Goal: Task Accomplishment & Management: Use online tool/utility

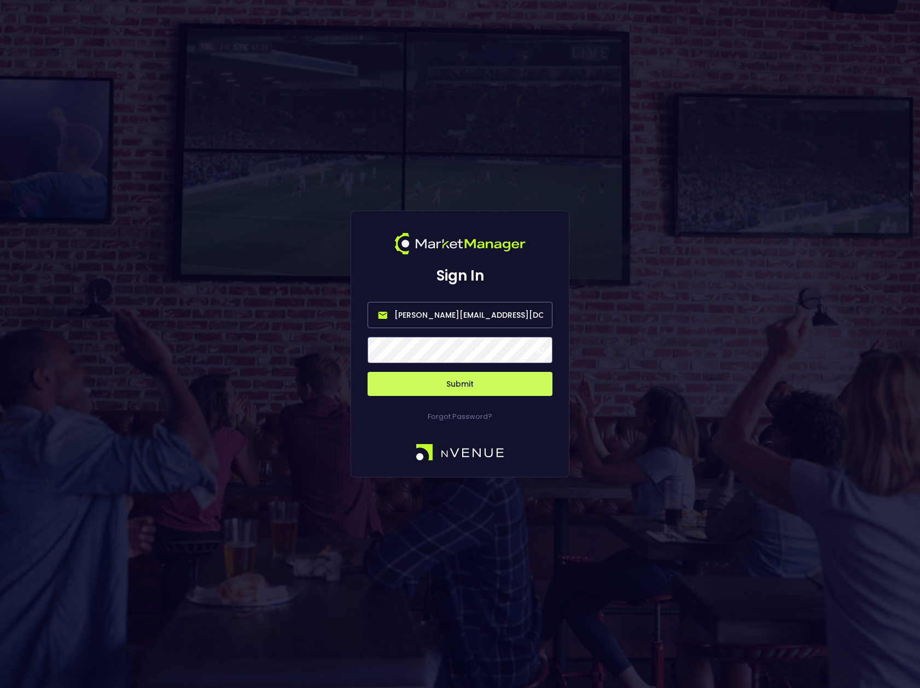
click at [538, 315] on input "[PERSON_NAME][EMAIL_ADDRESS][DOMAIN_NAME]" at bounding box center [460, 315] width 185 height 26
click at [538, 349] on span at bounding box center [539, 350] width 10 height 10
click at [470, 383] on button "Submit" at bounding box center [460, 384] width 185 height 24
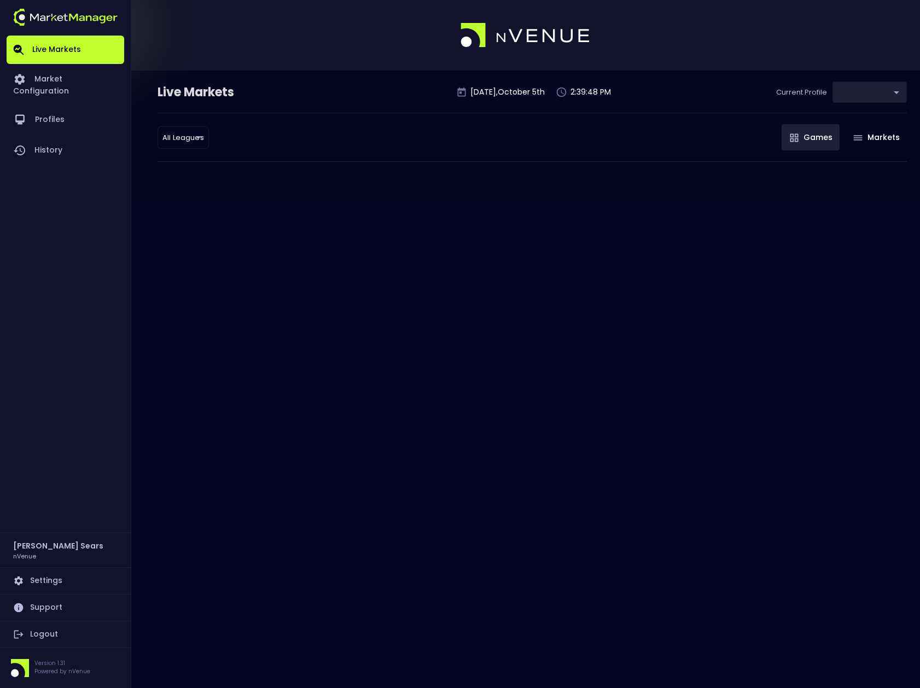
type input "d66ee90f-df8e-430e-a05c-aaf70ad95ad9"
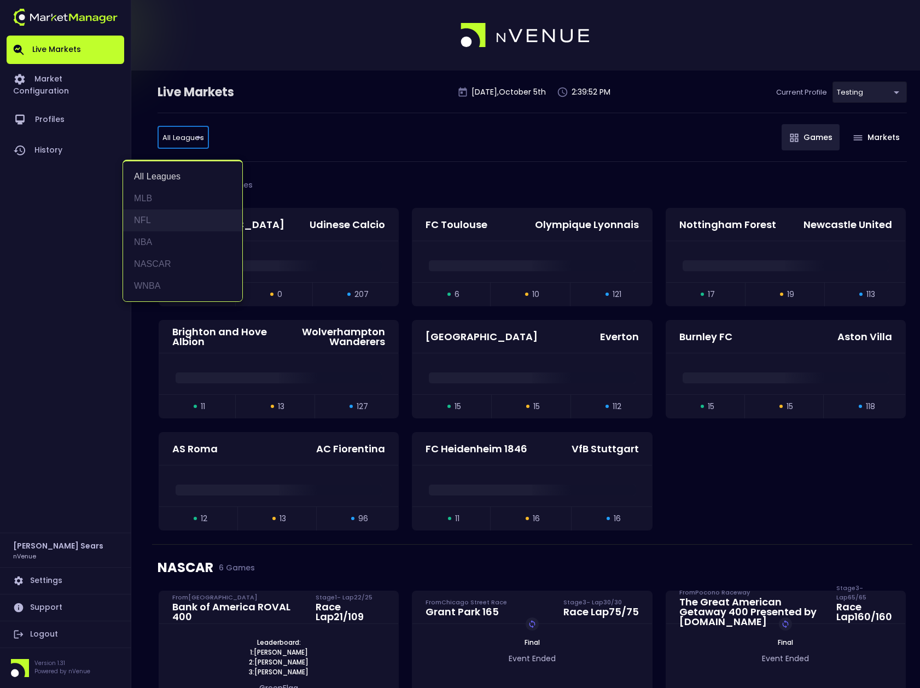
click at [146, 217] on li "NFL" at bounding box center [182, 221] width 119 height 22
type input "NFL"
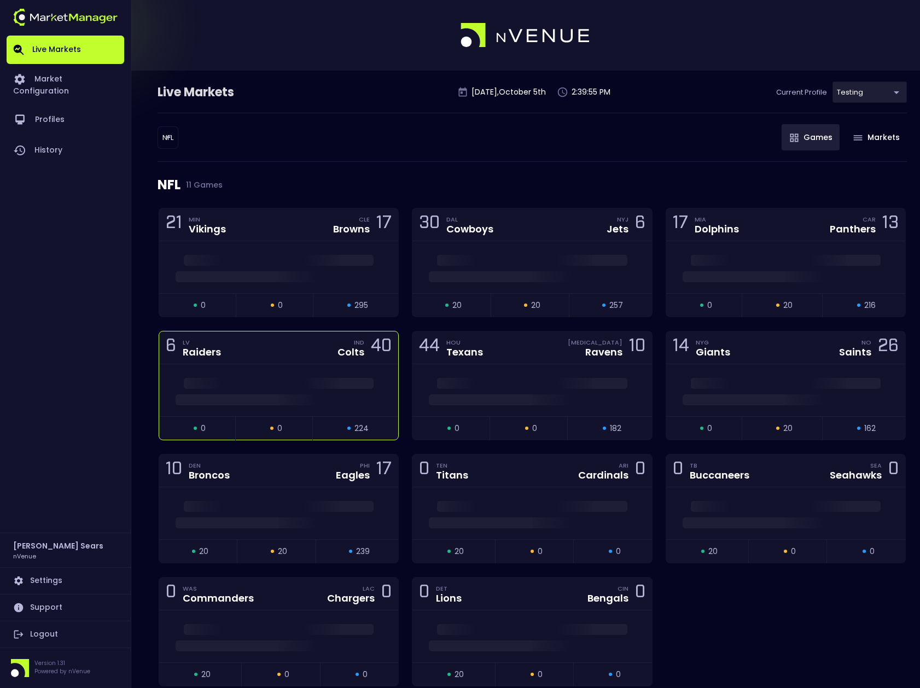
click at [277, 418] on div "open 0 suspended 0 closed 224" at bounding box center [278, 428] width 239 height 24
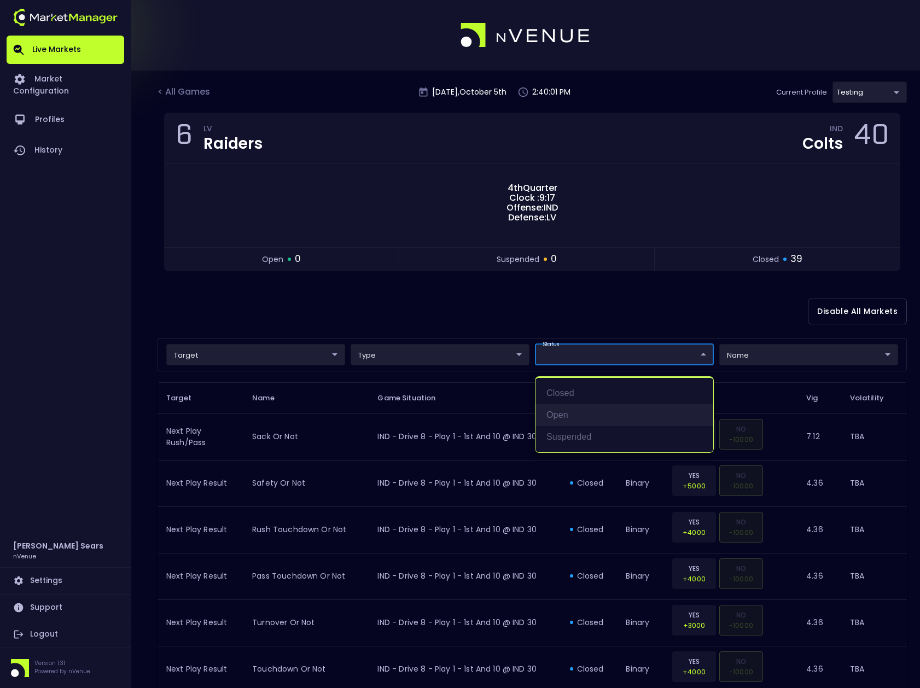
click at [560, 414] on li "open" at bounding box center [625, 415] width 178 height 22
type input "open"
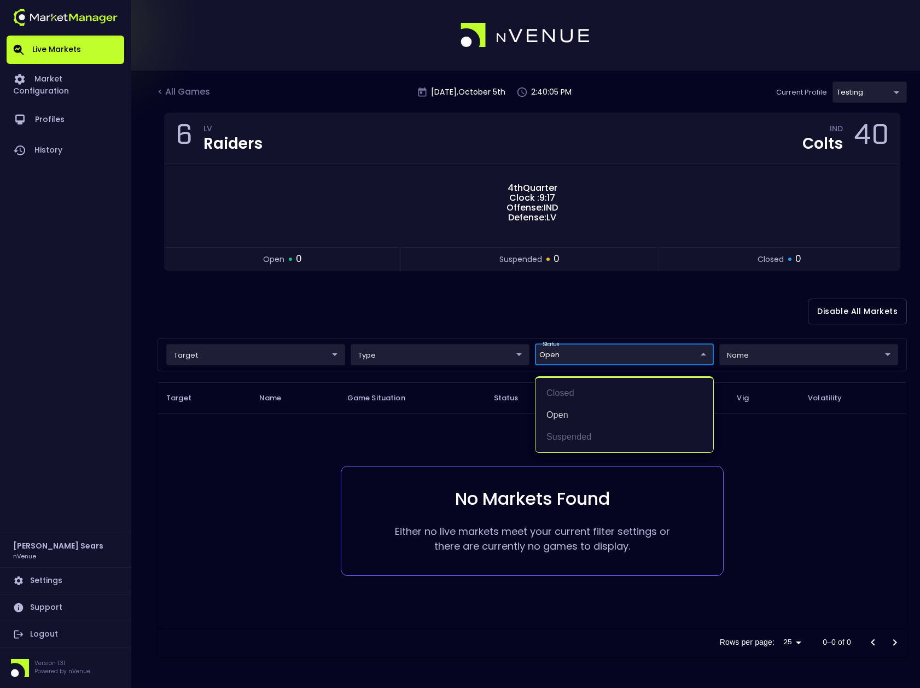
click at [472, 300] on div at bounding box center [460, 344] width 920 height 688
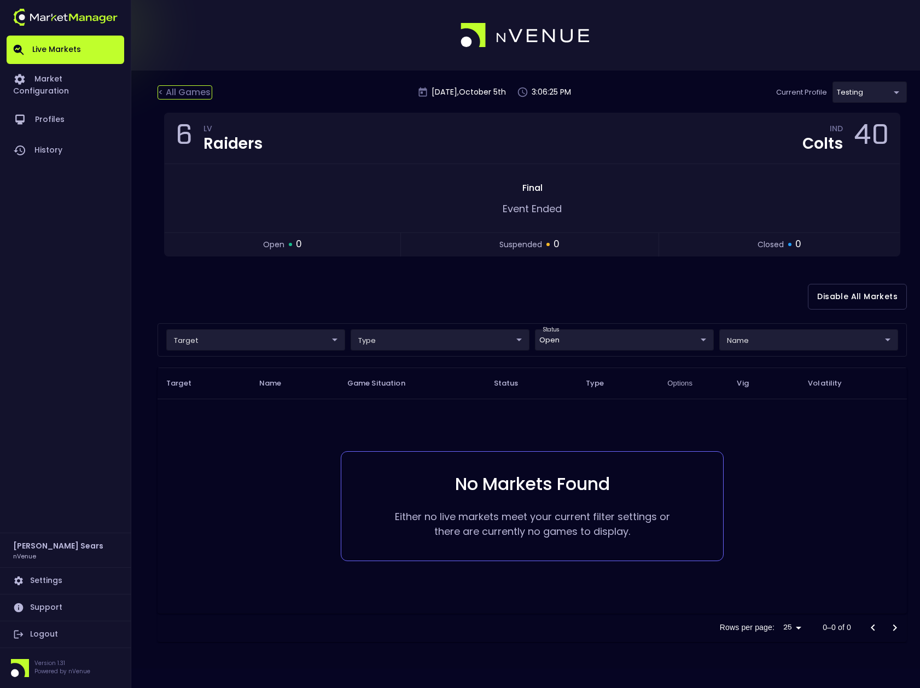
click at [184, 91] on div "< All Games" at bounding box center [185, 92] width 55 height 14
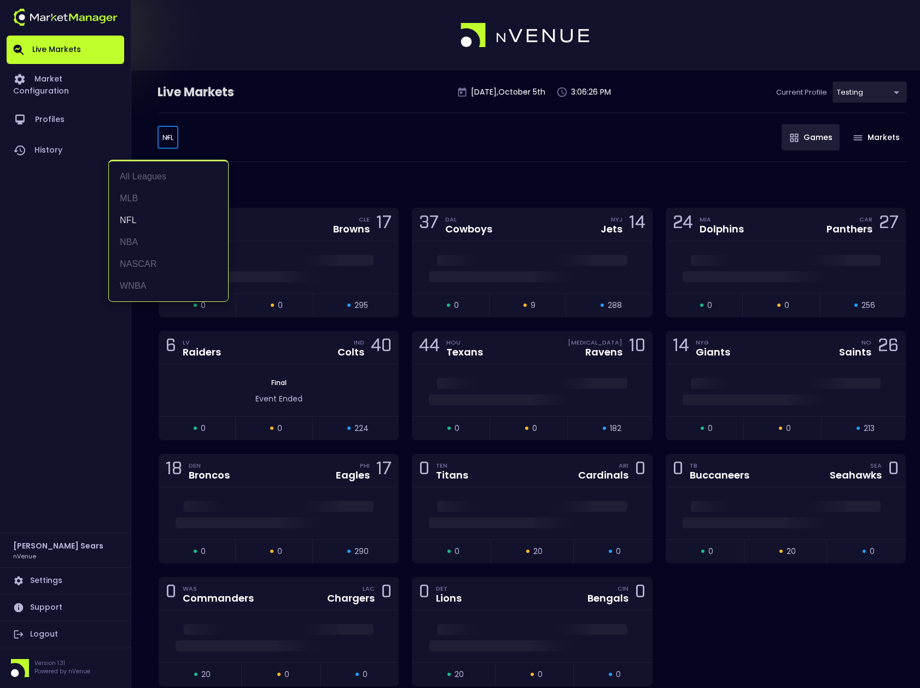
click at [168, 139] on body "Live Markets Market Configuration Profiles History Bruce Sears nVenue Settings …" at bounding box center [460, 371] width 920 height 742
click at [139, 282] on li "WNBA" at bounding box center [168, 286] width 119 height 22
type input "WNBA"
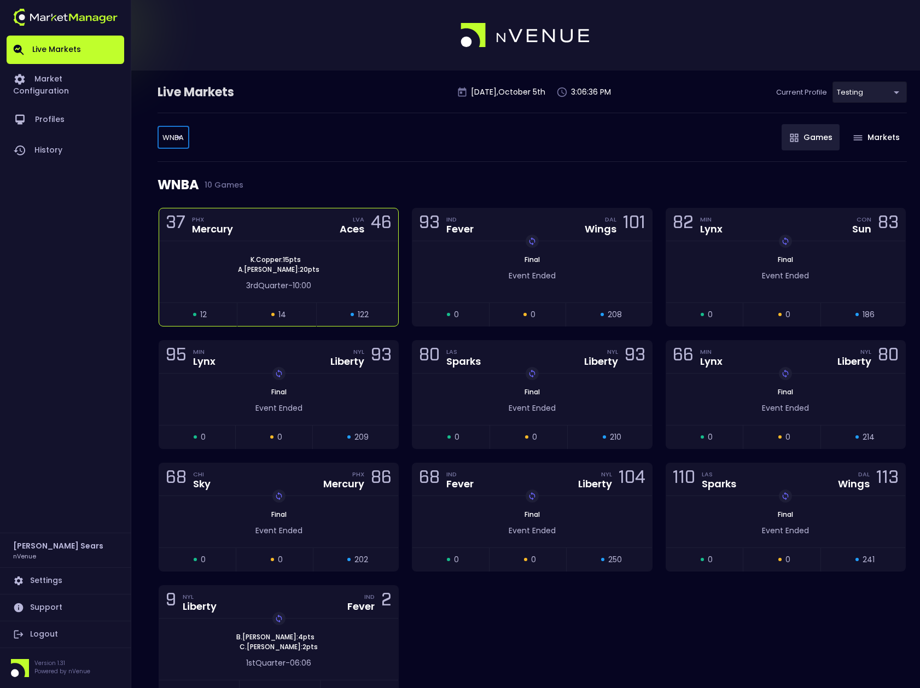
click at [337, 269] on div "K . Copper : 15 pts A . Wilson : 20 pts" at bounding box center [278, 265] width 239 height 20
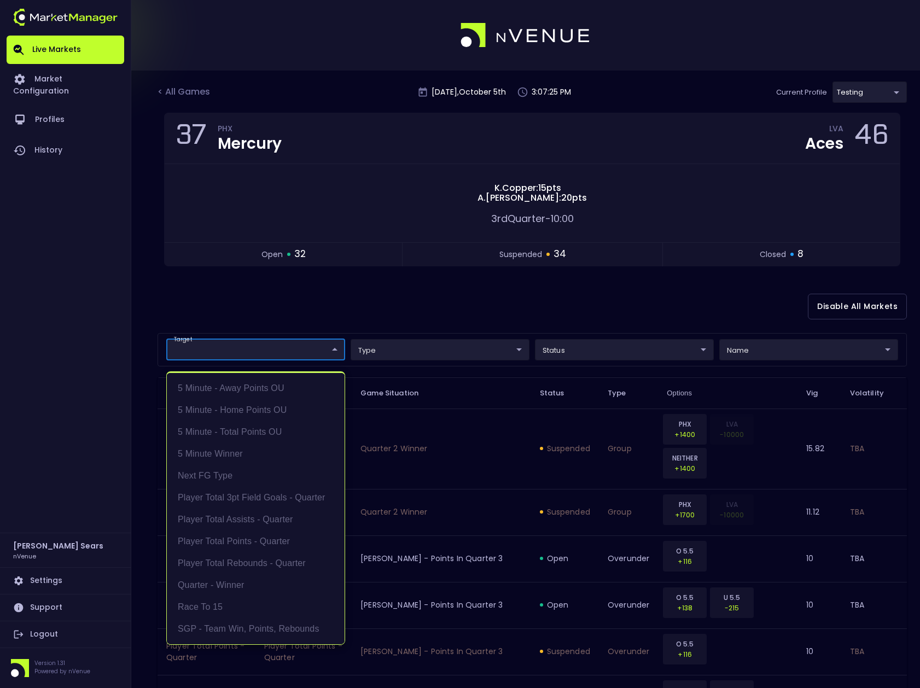
click at [325, 312] on div at bounding box center [460, 344] width 920 height 688
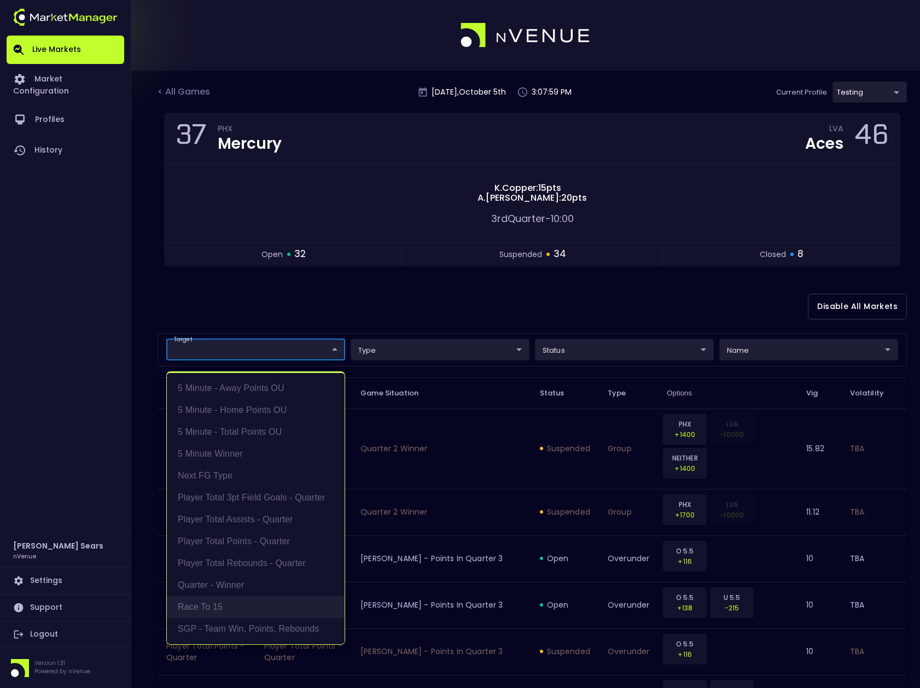
click at [228, 604] on li "Race to 15" at bounding box center [256, 608] width 178 height 22
type input "Race to 15"
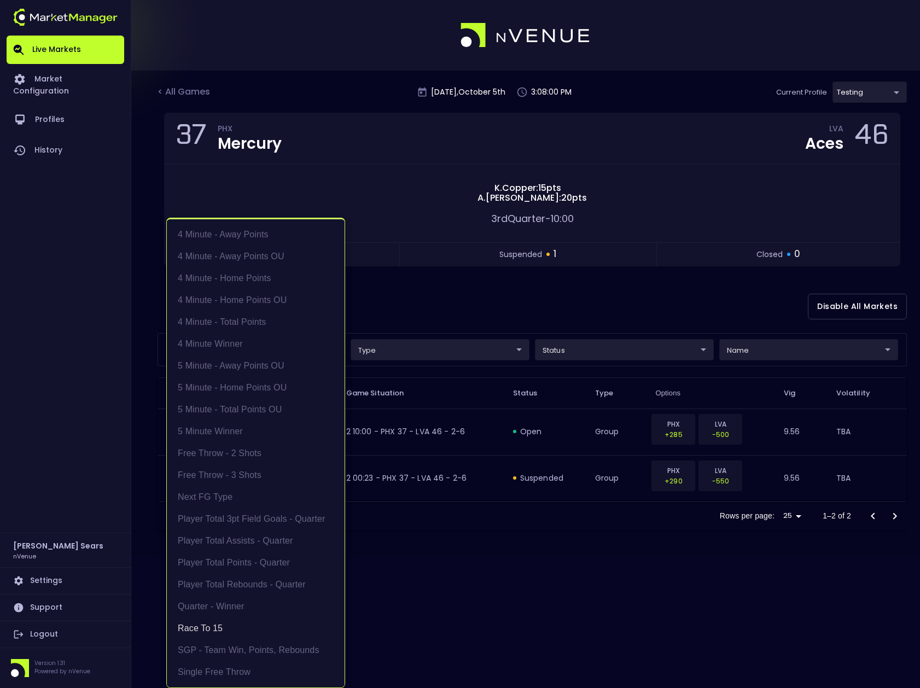
click at [431, 314] on div at bounding box center [460, 344] width 920 height 688
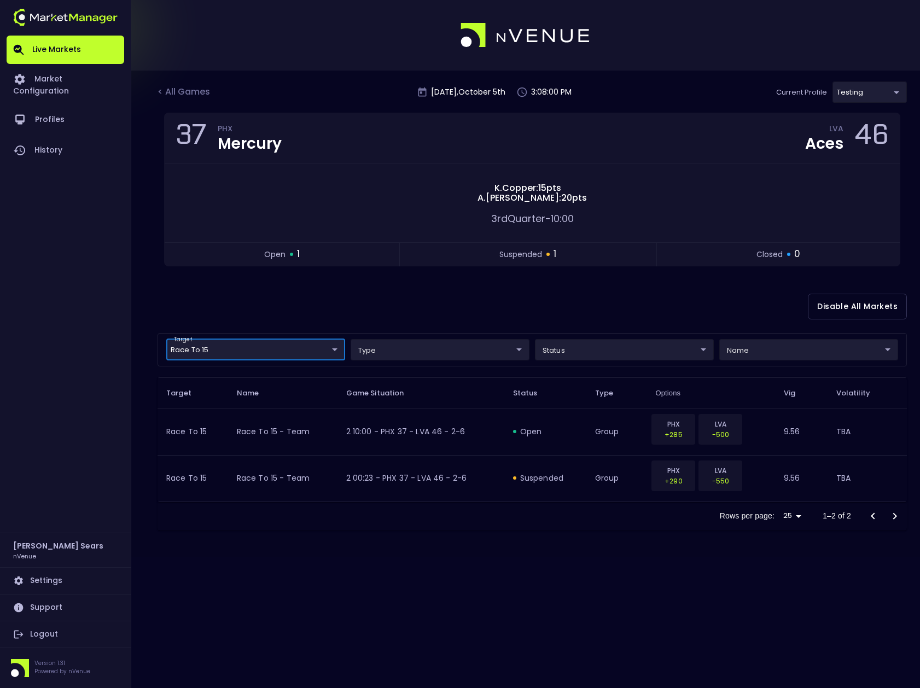
scroll to position [0, 0]
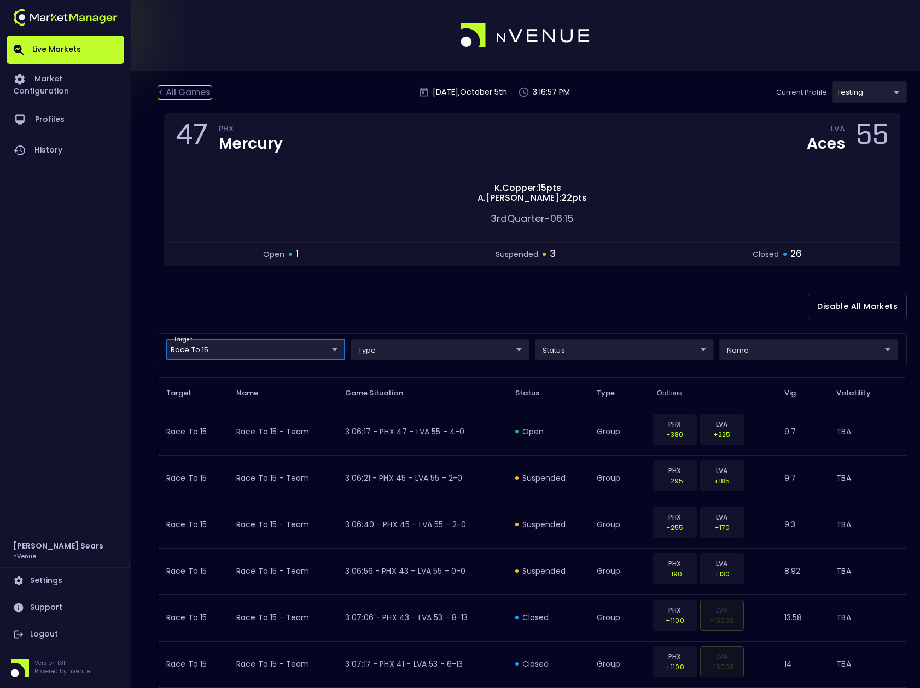
click at [187, 92] on div "< All Games" at bounding box center [185, 92] width 55 height 14
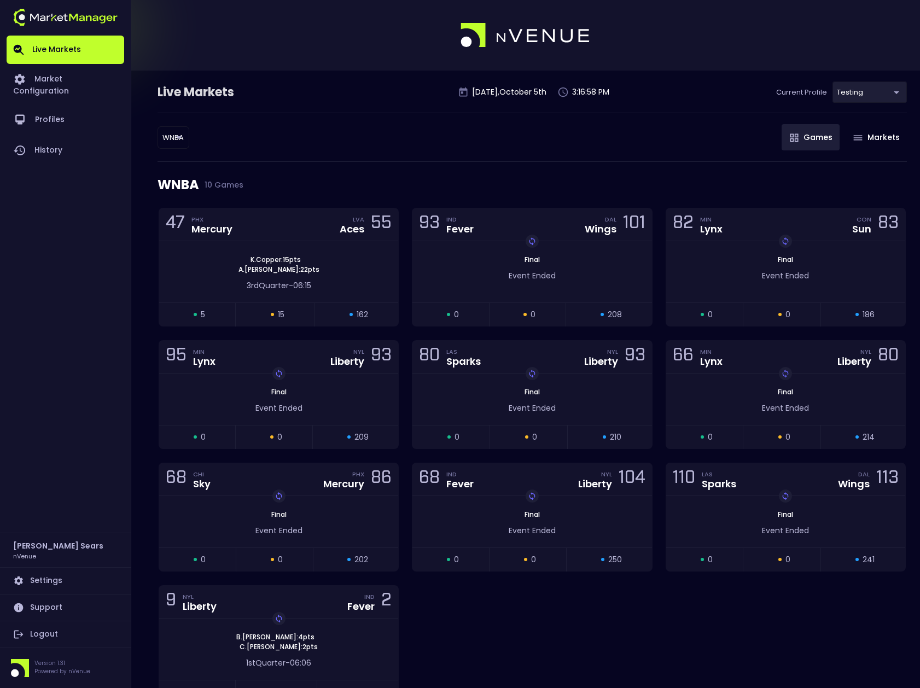
click at [180, 138] on body "Live Markets Market Configuration Profiles History Bruce Sears nVenue Settings …" at bounding box center [460, 380] width 920 height 760
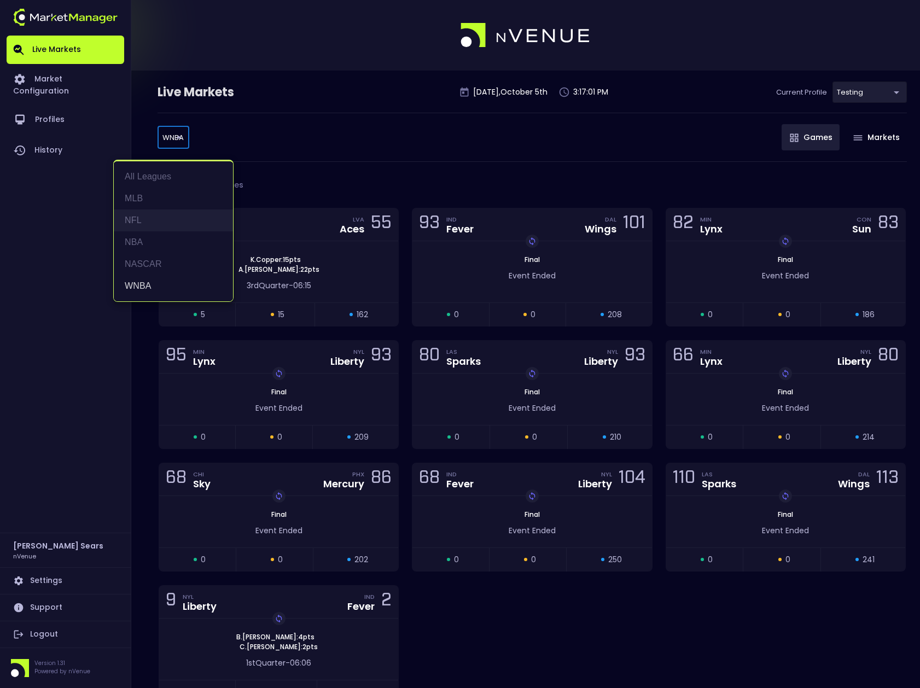
click at [141, 218] on li "NFL" at bounding box center [173, 221] width 119 height 22
type input "NFL"
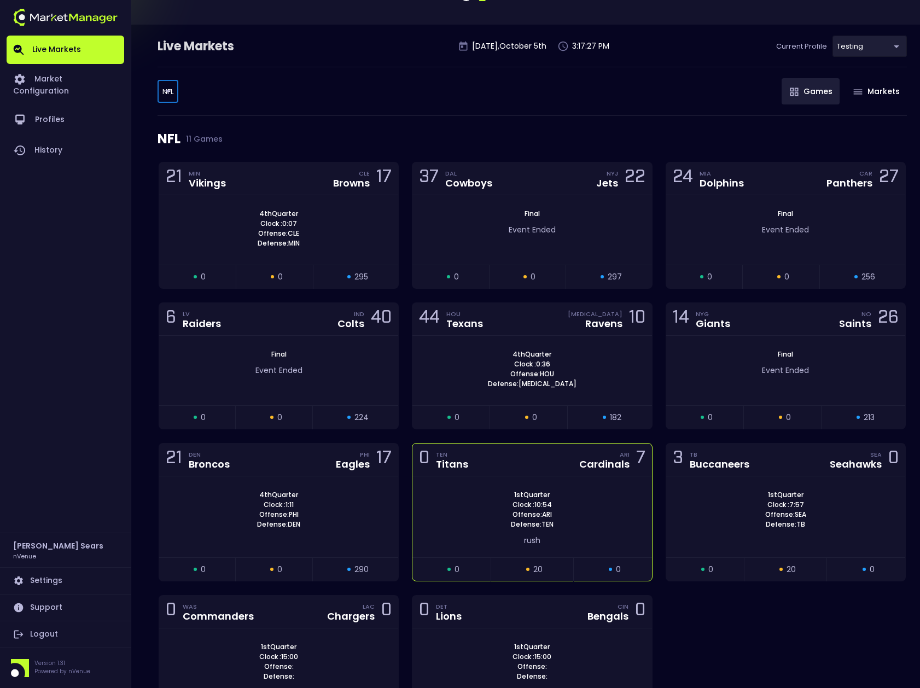
scroll to position [45, 0]
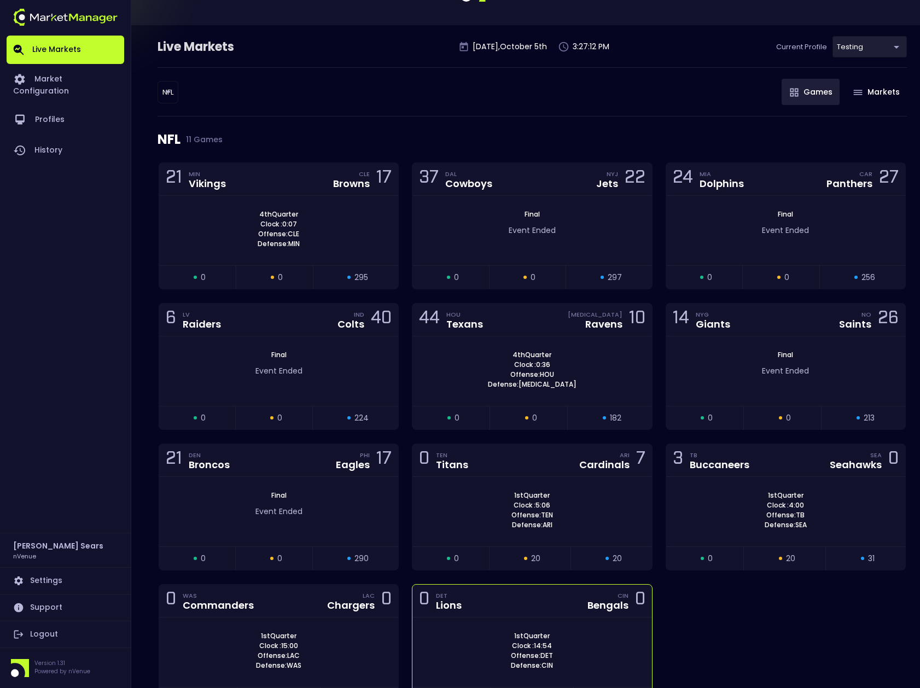
click at [582, 623] on div "1st Quarter Clock : 14:54 Offense: DET Defense: CIN" at bounding box center [532, 653] width 239 height 70
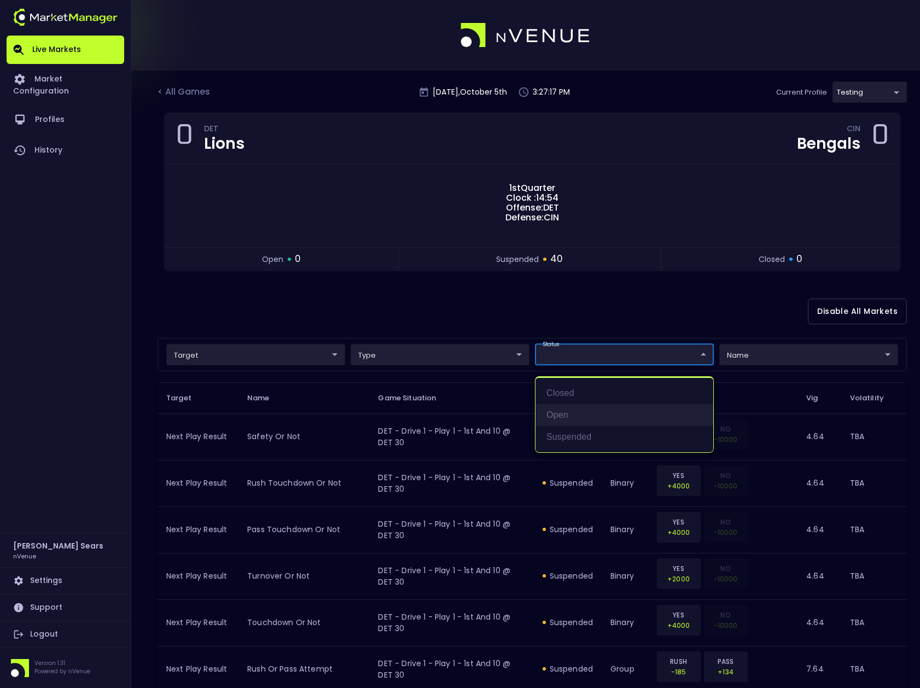
click at [569, 414] on li "open" at bounding box center [625, 415] width 178 height 22
type input "open"
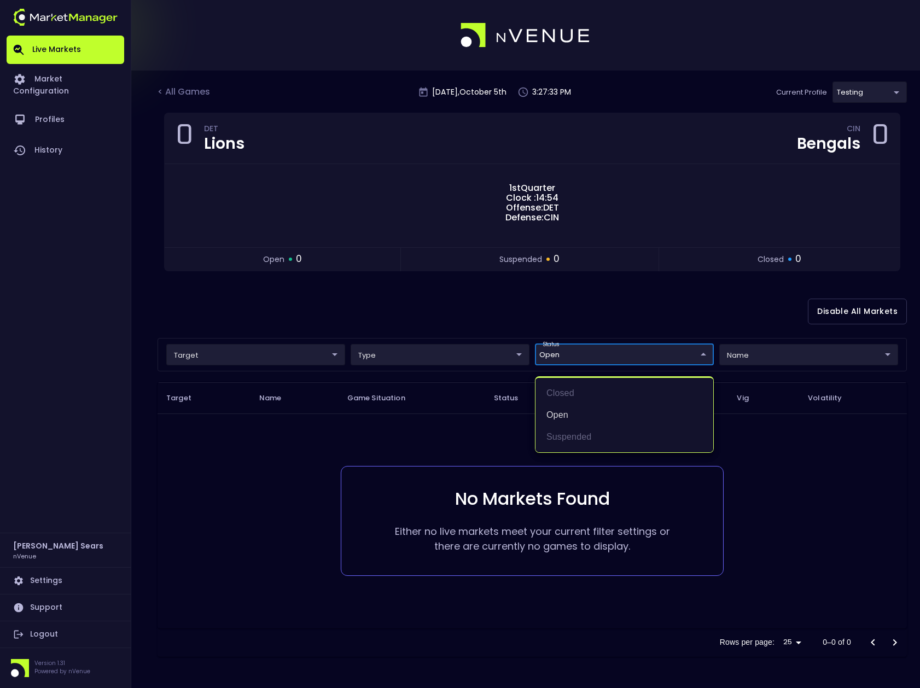
click at [422, 323] on div at bounding box center [460, 344] width 920 height 688
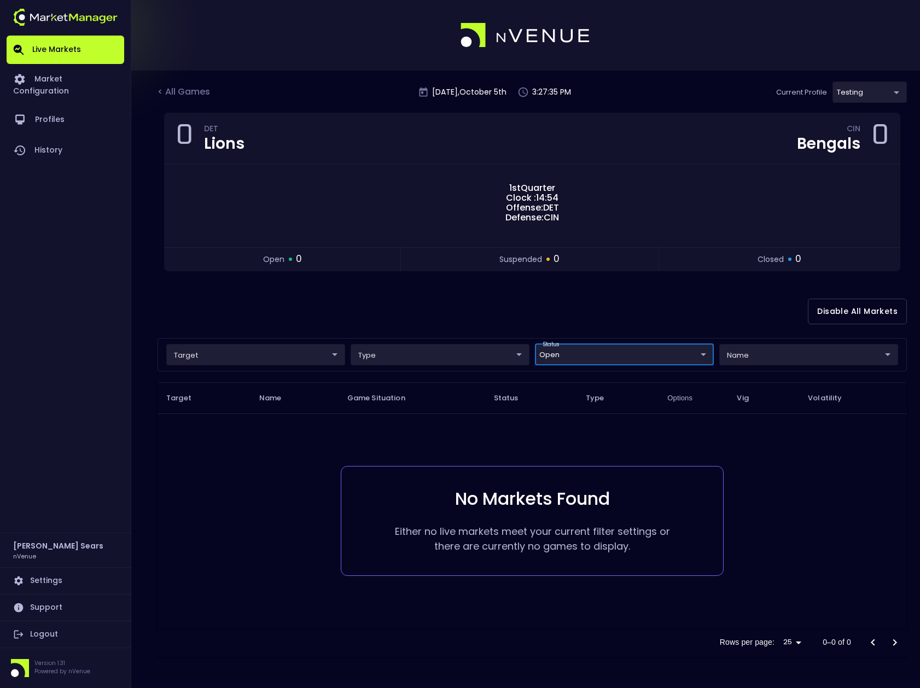
click at [568, 358] on body "Live Markets Market Configuration Profiles History Bruce Sears nVenue Settings …" at bounding box center [460, 344] width 920 height 688
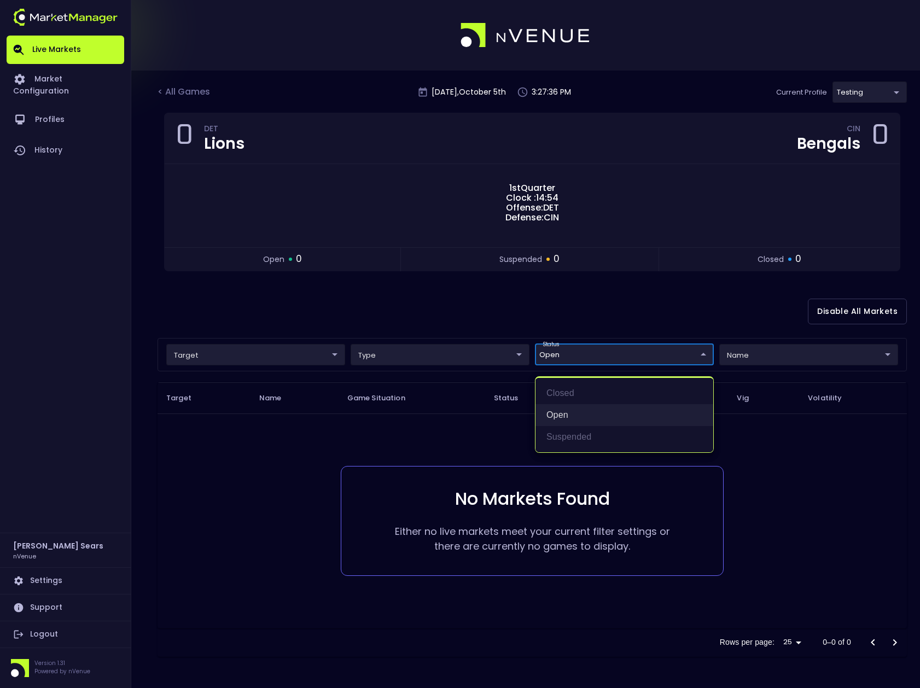
click at [575, 416] on li "open" at bounding box center [625, 415] width 178 height 22
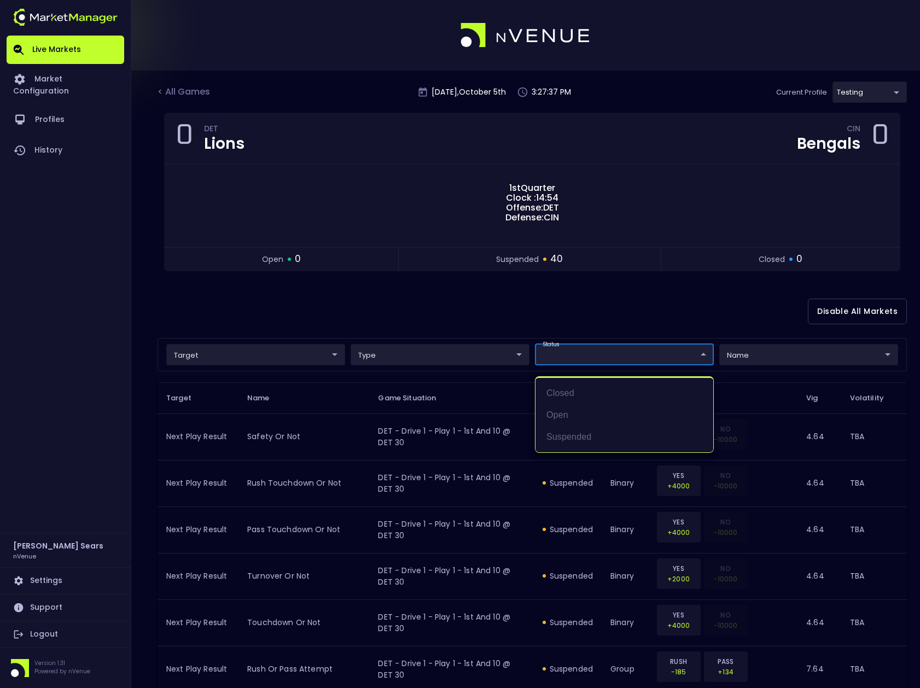
click at [461, 311] on div at bounding box center [460, 344] width 920 height 688
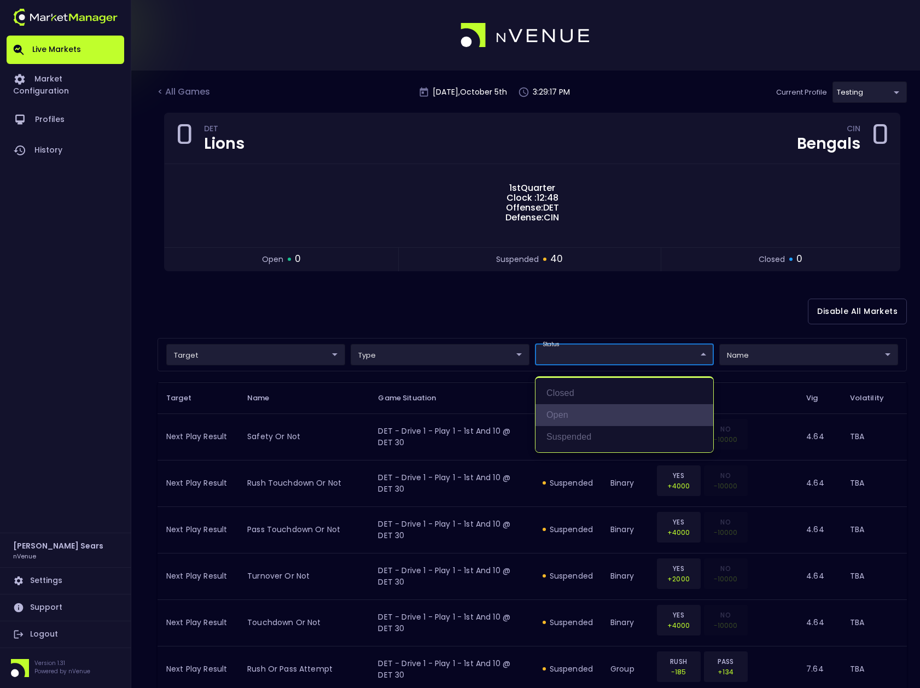
click at [573, 415] on li "open" at bounding box center [625, 415] width 178 height 22
type input "open"
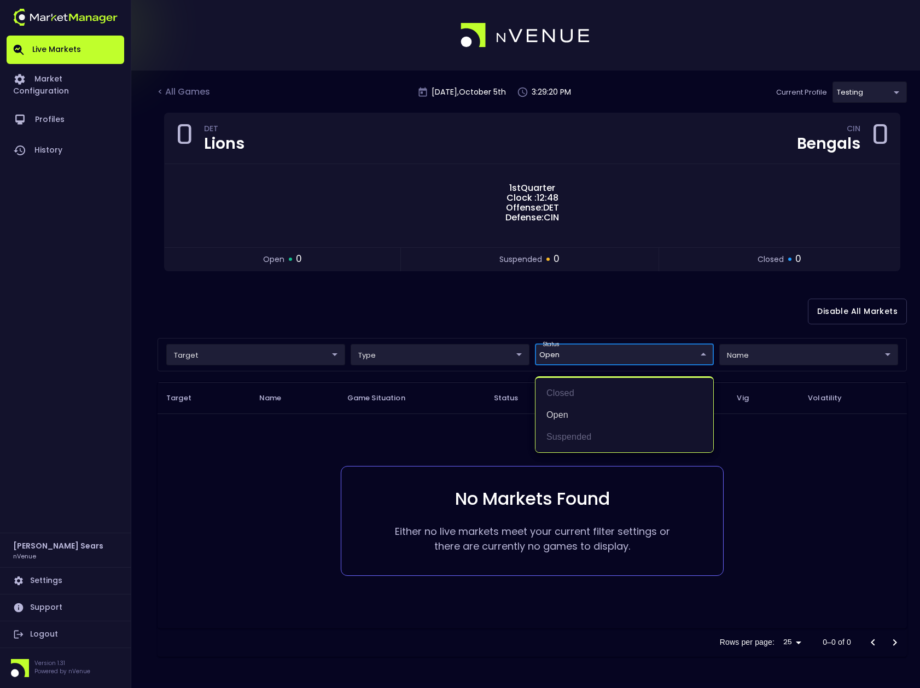
click at [413, 314] on div at bounding box center [460, 344] width 920 height 688
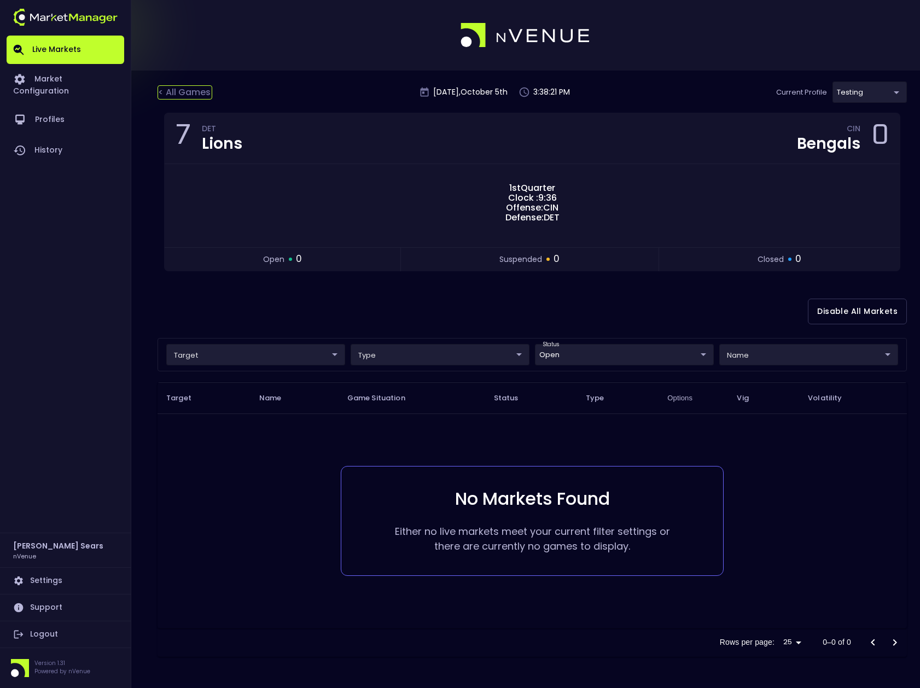
click at [192, 92] on div "< All Games" at bounding box center [185, 92] width 55 height 14
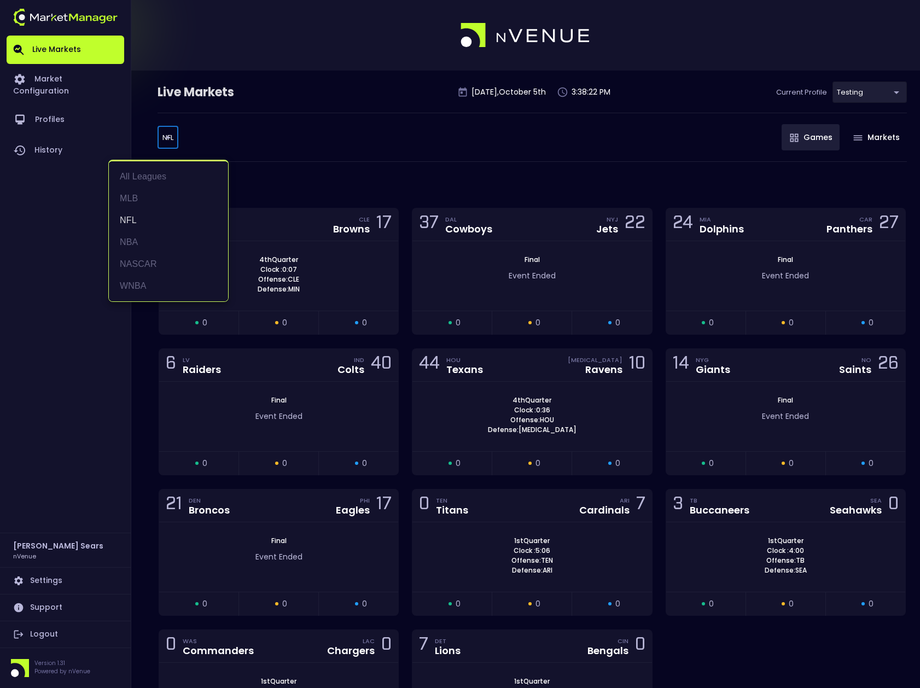
click at [167, 136] on body "Live Markets Market Configuration Profiles History Bruce Sears nVenue Settings …" at bounding box center [460, 406] width 920 height 812
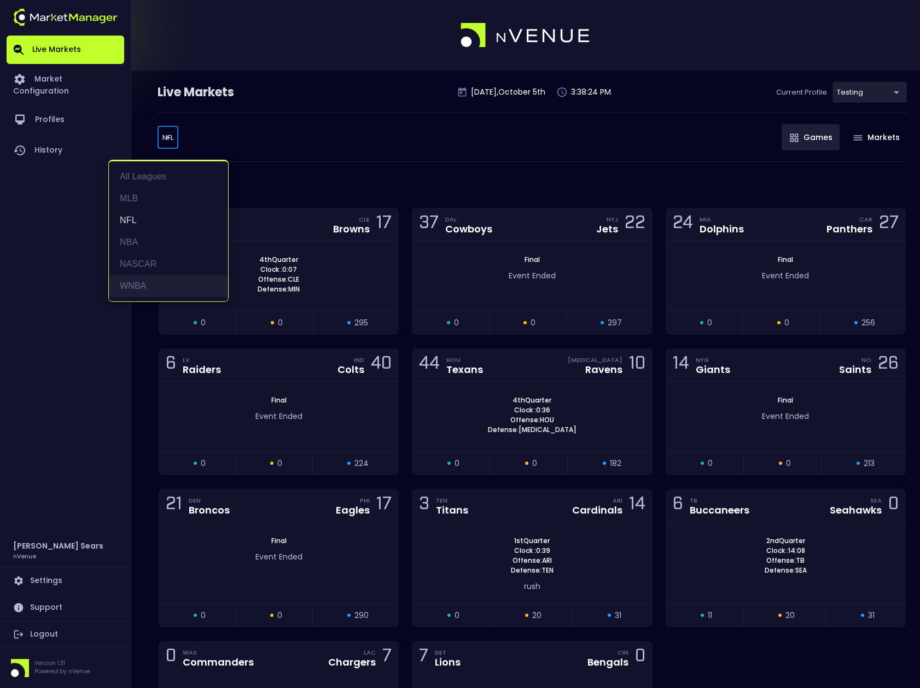
click at [144, 285] on li "WNBA" at bounding box center [168, 286] width 119 height 22
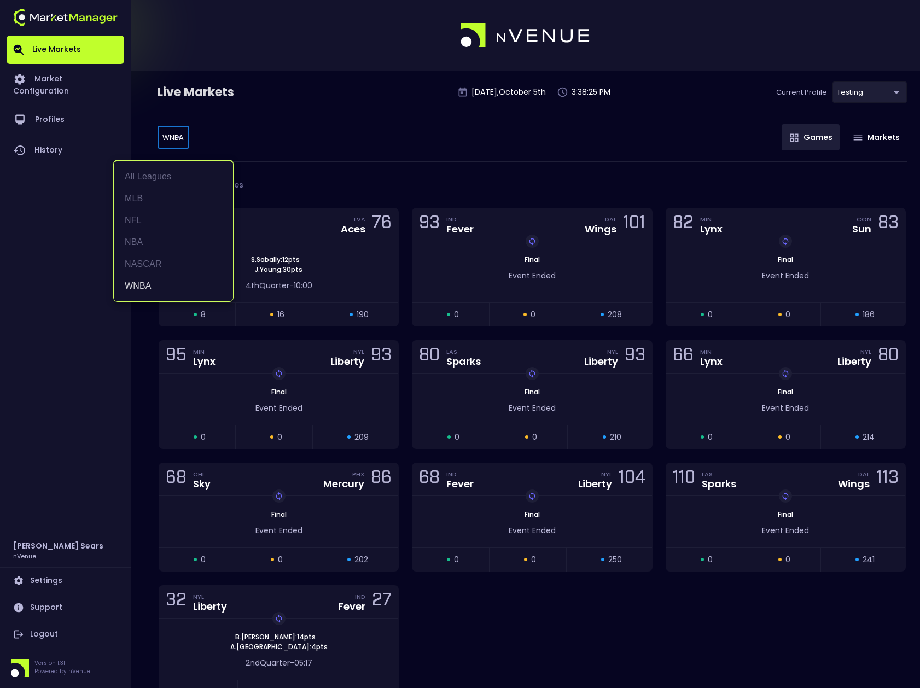
click at [184, 141] on body "Live Markets Market Configuration Profiles History Bruce Sears nVenue Settings …" at bounding box center [460, 380] width 920 height 760
click at [136, 241] on li "NBA" at bounding box center [173, 242] width 119 height 22
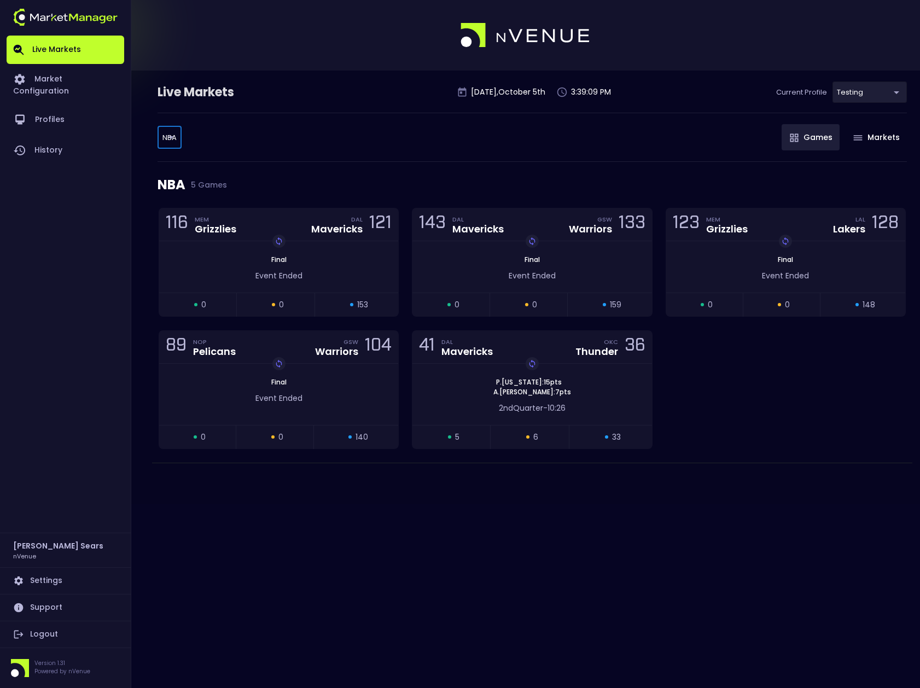
click at [175, 134] on body "Live Markets Market Configuration Profiles History Bruce Sears nVenue Settings …" at bounding box center [460, 344] width 920 height 688
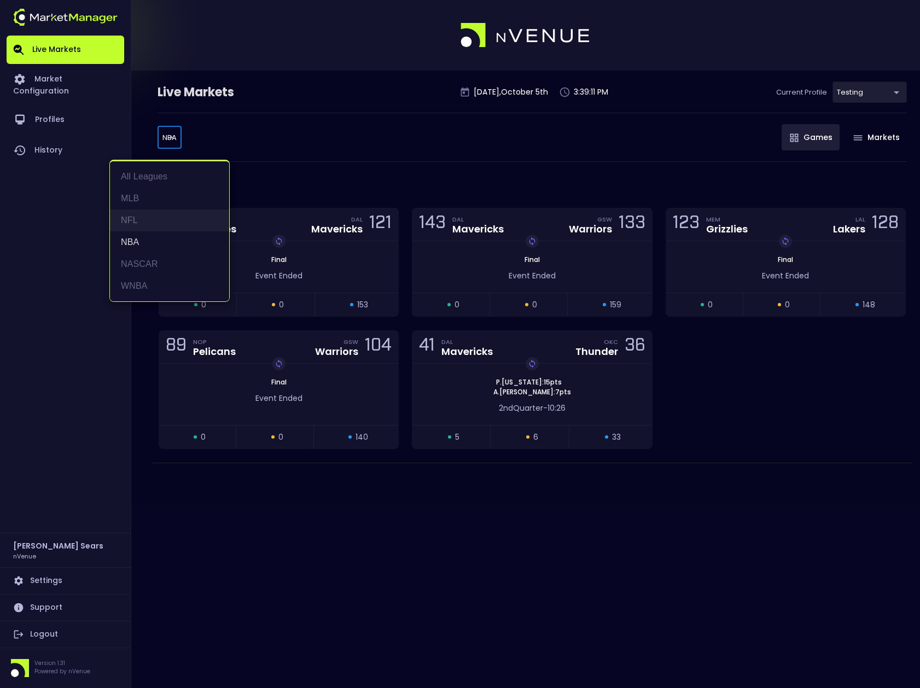
click at [132, 218] on li "NFL" at bounding box center [169, 221] width 119 height 22
type input "NFL"
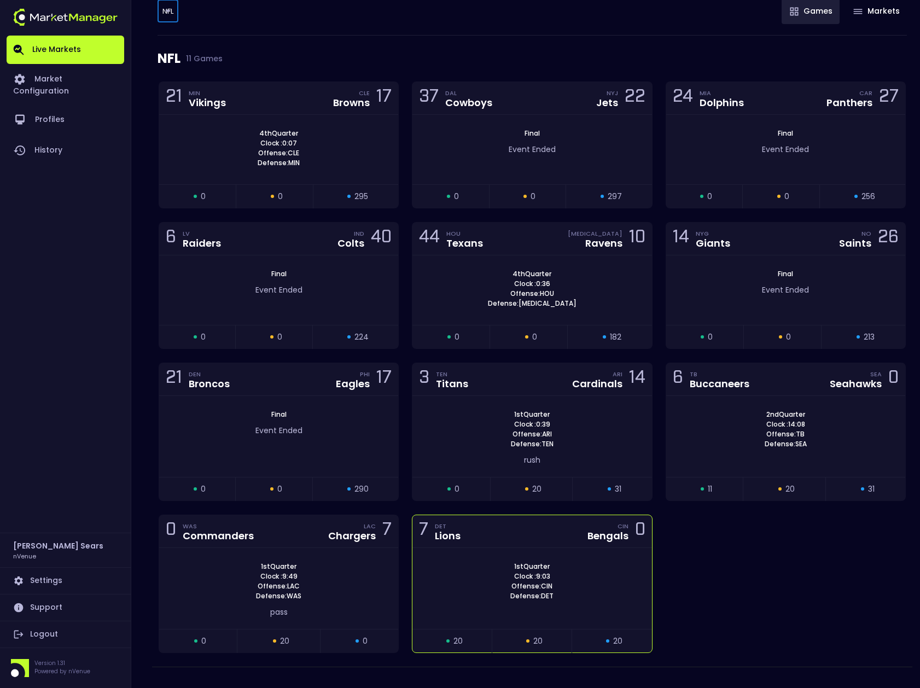
scroll to position [129, 0]
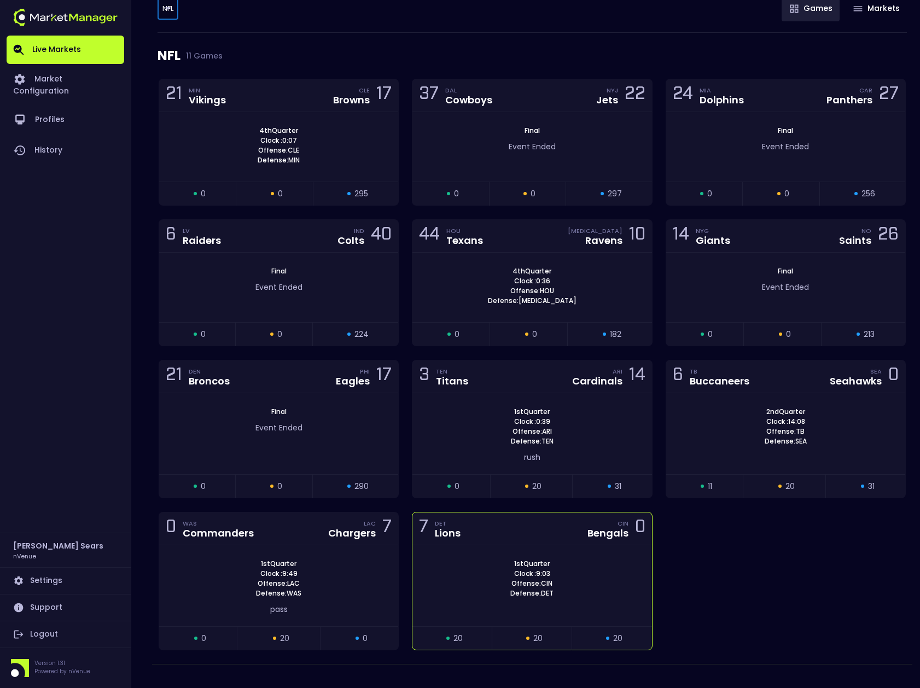
click at [463, 610] on div "1st Quarter Clock : 9:03 Offense: CIN Defense: DET" at bounding box center [532, 586] width 239 height 81
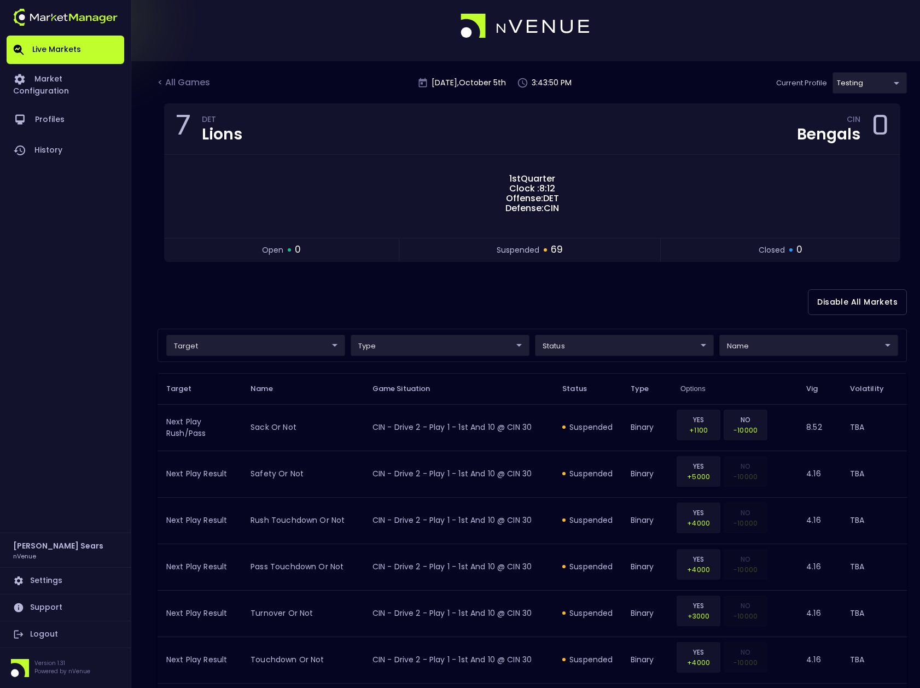
scroll to position [7, 0]
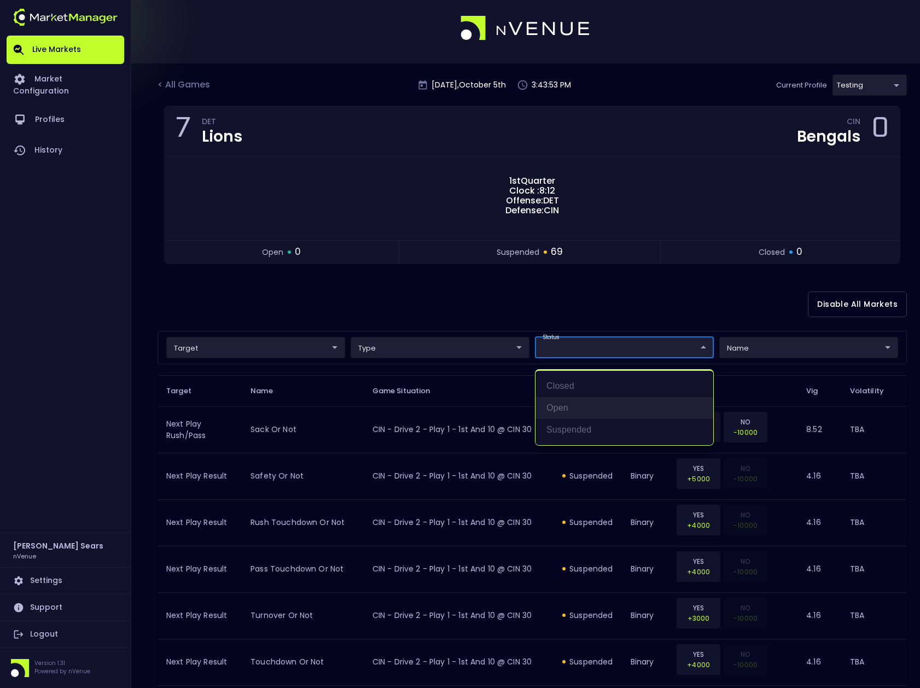
click at [561, 406] on li "open" at bounding box center [625, 408] width 178 height 22
type input "open"
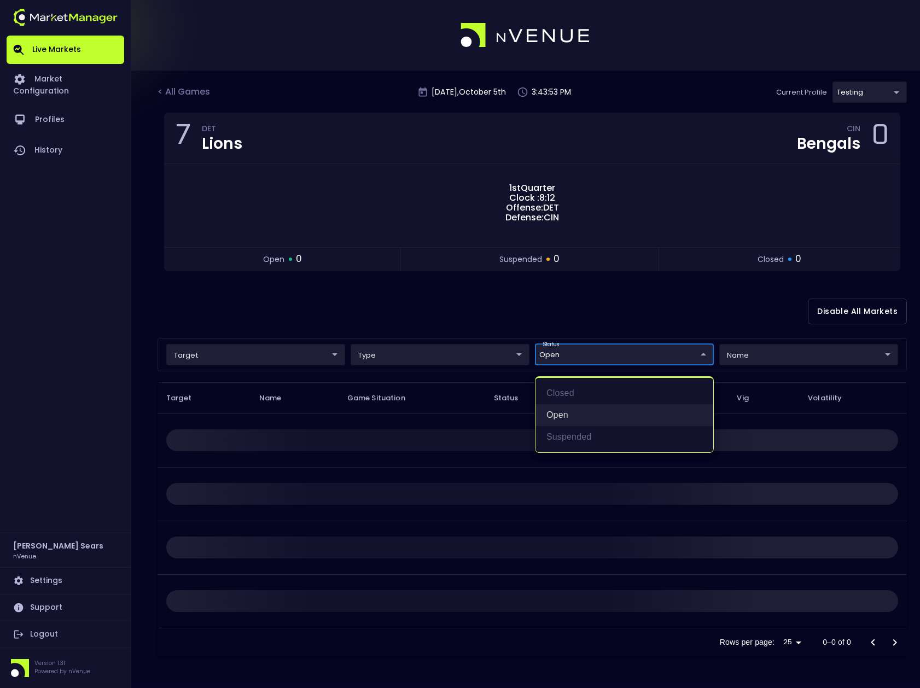
scroll to position [0, 0]
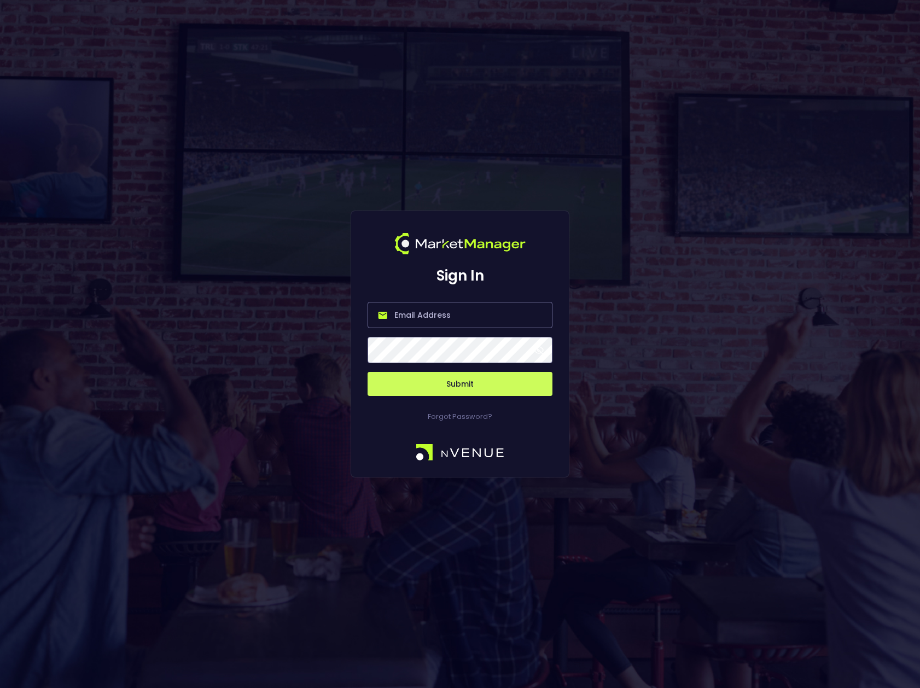
type input "bruce.sears@nvenue.com"
click at [539, 352] on span at bounding box center [539, 350] width 10 height 10
click at [502, 387] on button "Submit" at bounding box center [460, 384] width 185 height 24
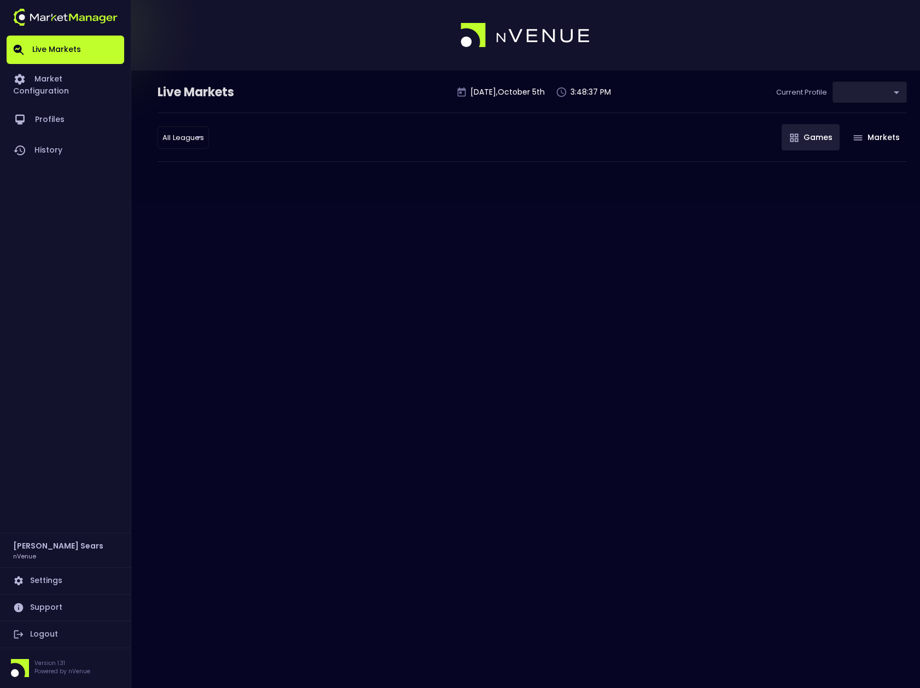
type input "d66ee90f-df8e-430e-a05c-aaf70ad95ad9"
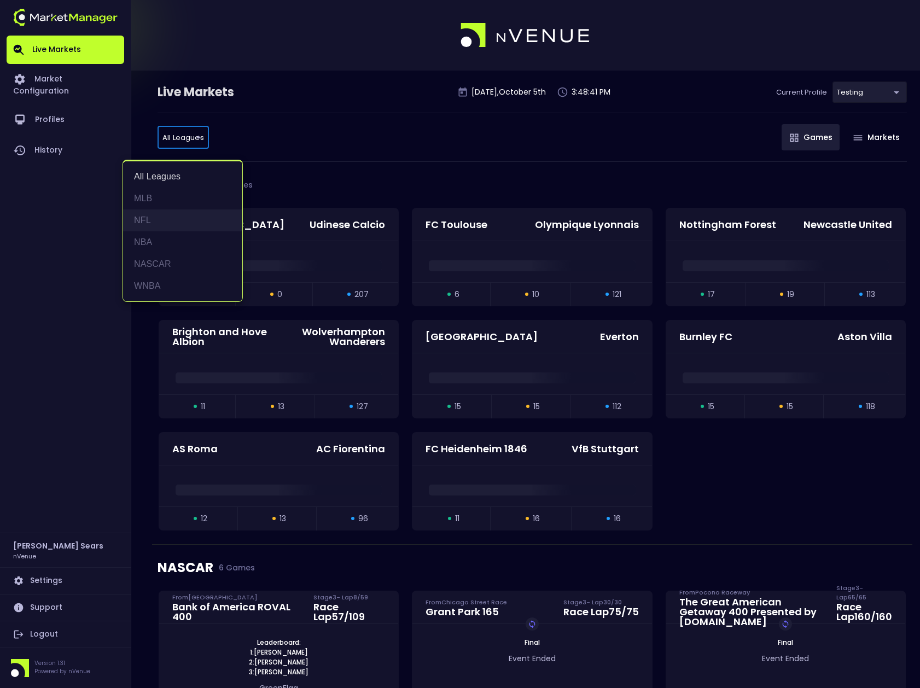
click at [143, 222] on li "NFL" at bounding box center [182, 221] width 119 height 22
type input "NFL"
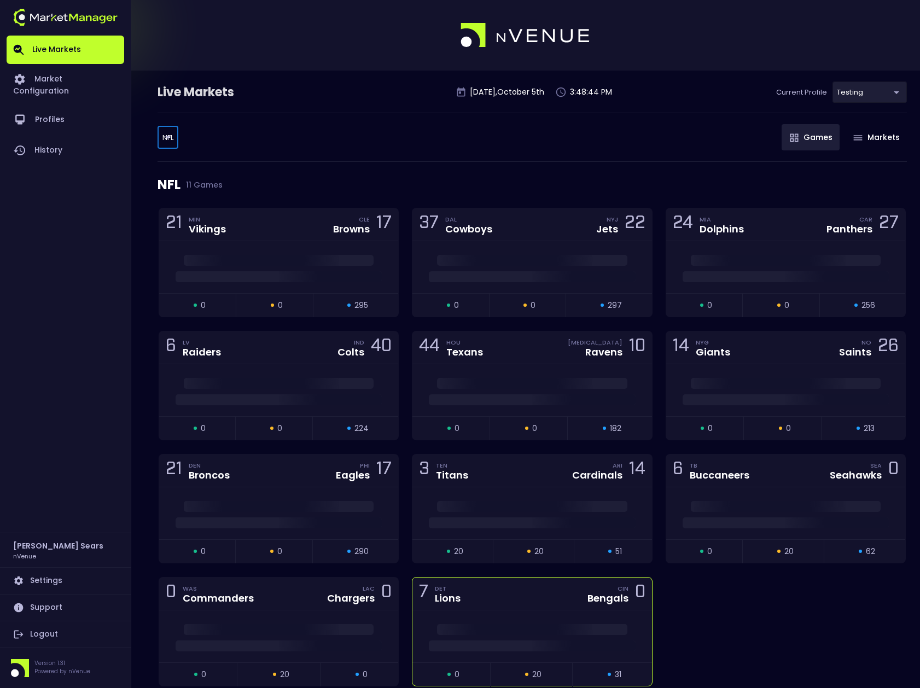
click at [542, 603] on div "7 DET Lions CIN Bengals 0" at bounding box center [532, 594] width 239 height 33
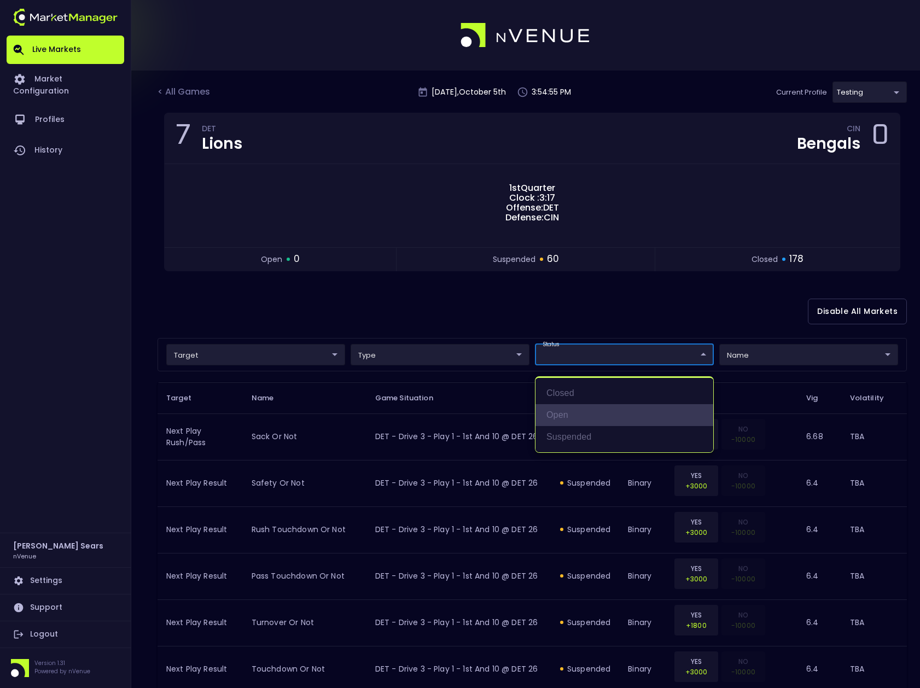
click at [561, 414] on li "open" at bounding box center [625, 415] width 178 height 22
type input "open"
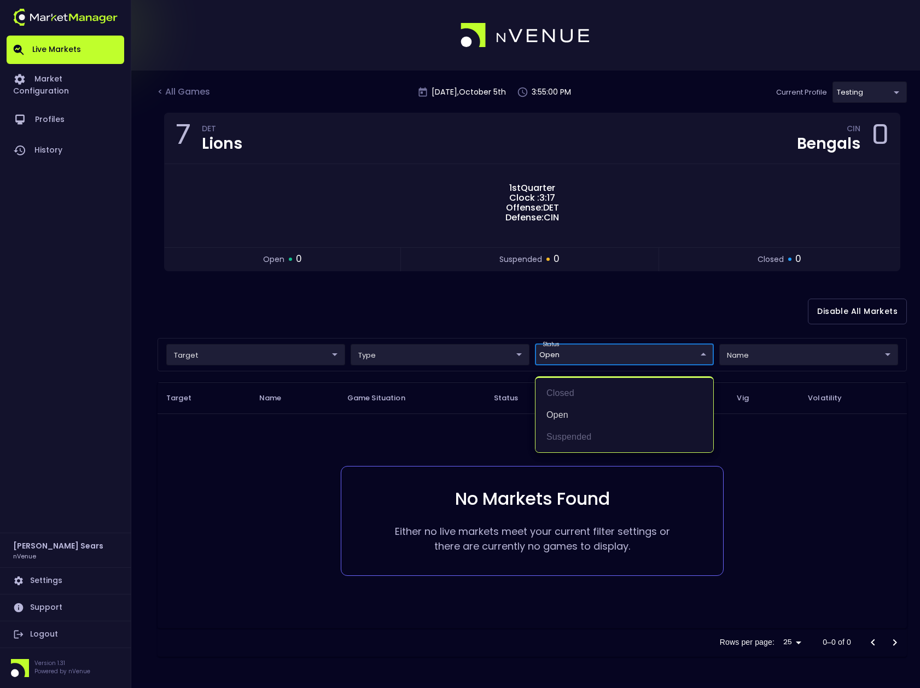
click at [453, 316] on div at bounding box center [460, 344] width 920 height 688
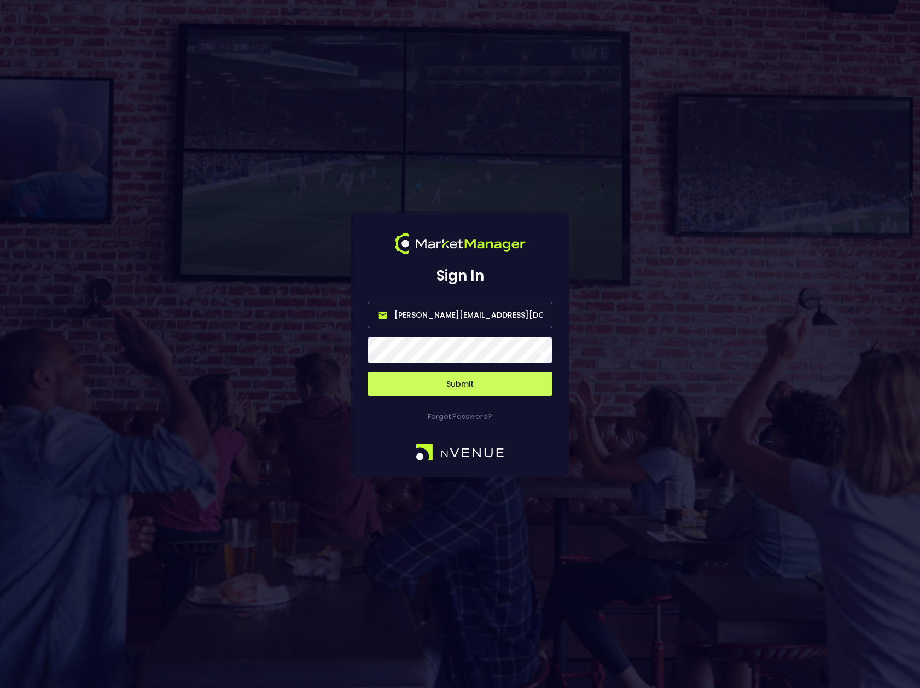
drag, startPoint x: 433, startPoint y: 316, endPoint x: 365, endPoint y: 316, distance: 67.9
click at [365, 316] on div "Sign In bruce.sears@nvenue.com Submit Forgot Password?" at bounding box center [460, 344] width 219 height 267
click at [460, 316] on input "nvenue@nvenue.com" at bounding box center [460, 315] width 185 height 26
type input "nvenue@nvenuebetradar.com"
click at [540, 350] on span at bounding box center [539, 350] width 10 height 10
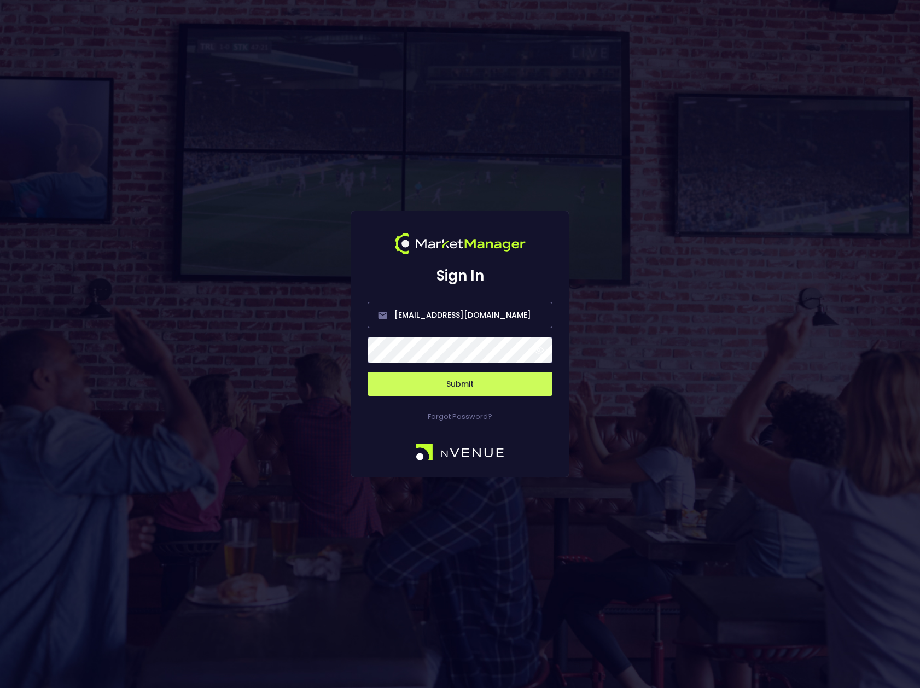
click at [459, 386] on button "Submit" at bounding box center [460, 384] width 185 height 24
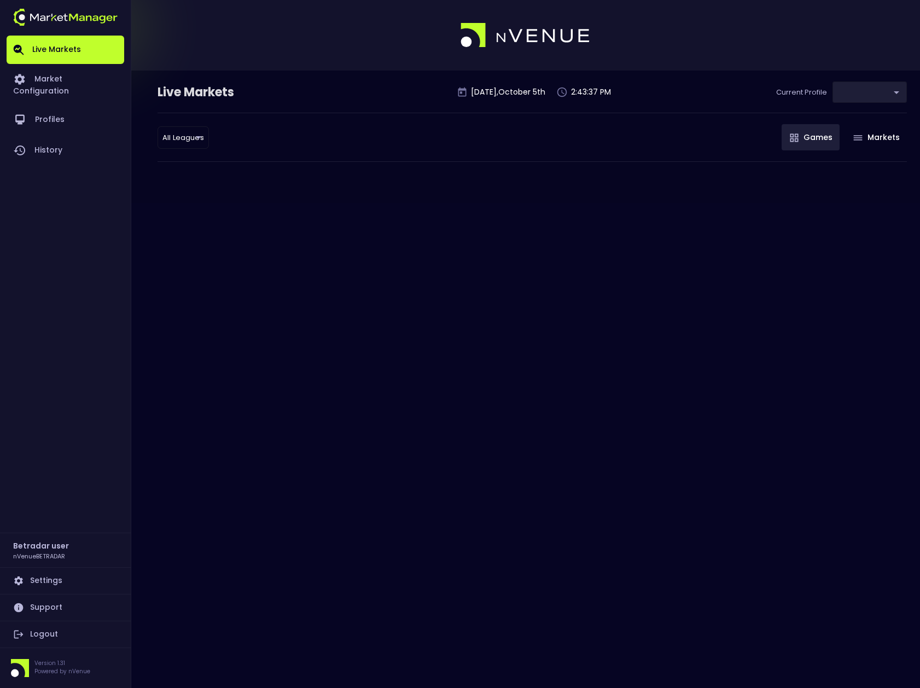
type input "2aa9daef-f03c-4b05-aaf3-b77c512ca207"
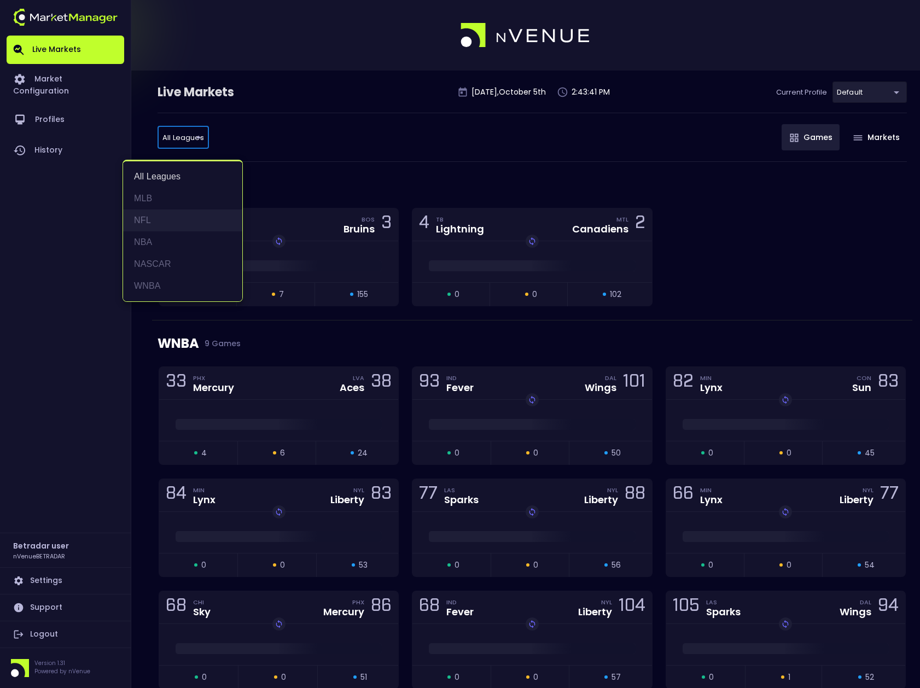
click at [152, 224] on li "NFL" at bounding box center [182, 221] width 119 height 22
type input "NFL"
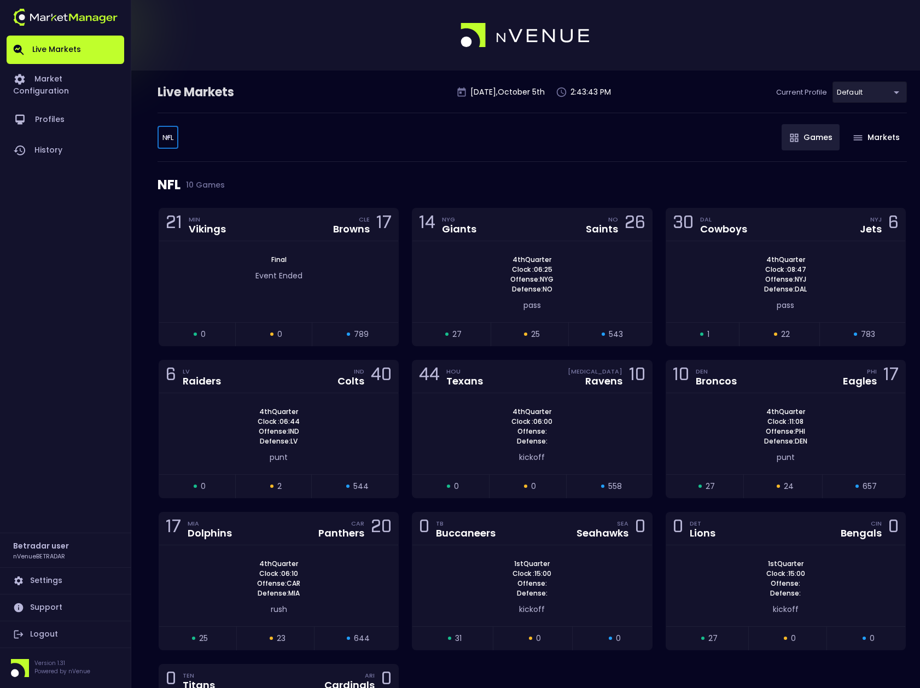
click at [262, 152] on div "NFL NFL ​ Games Markets" at bounding box center [533, 137] width 750 height 49
click at [309, 423] on div "4th Quarter Clock : 06:44 Offense: IND Defense: LV" at bounding box center [278, 426] width 239 height 39
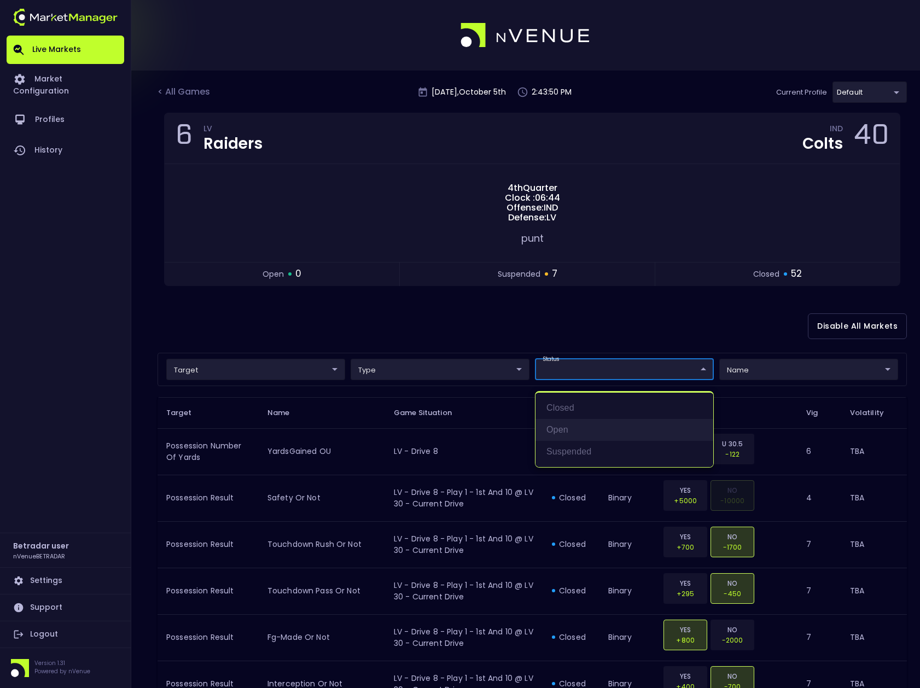
click at [572, 430] on li "open" at bounding box center [625, 430] width 178 height 22
type input "open"
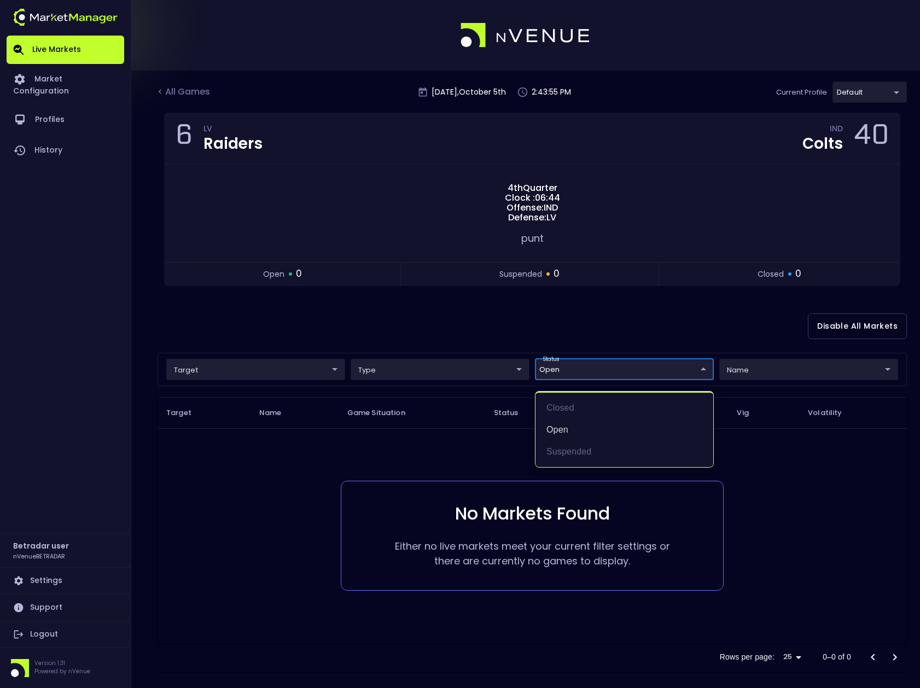
click at [476, 332] on div at bounding box center [460, 344] width 920 height 688
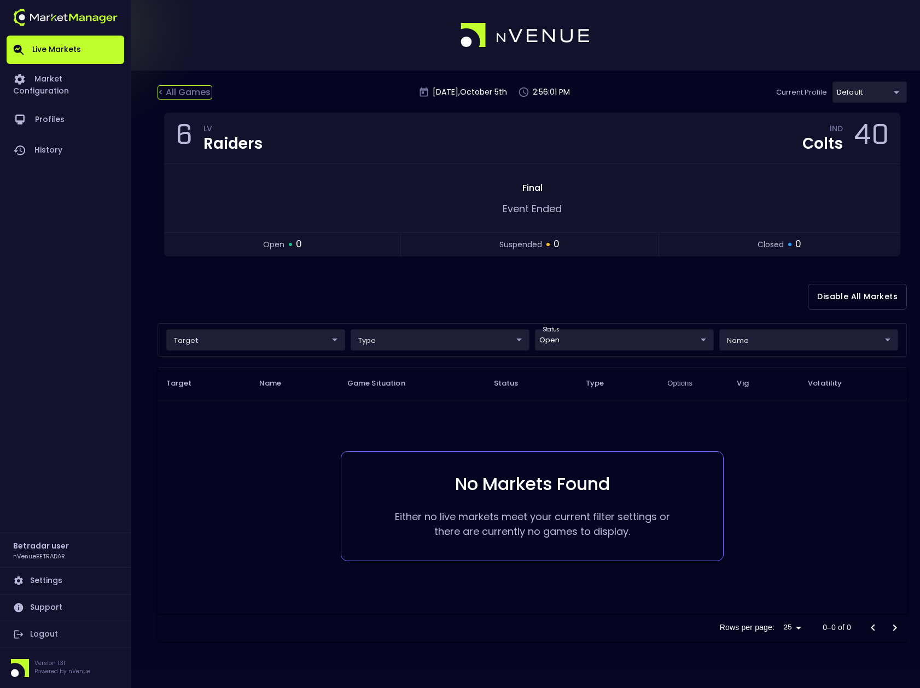
click at [192, 93] on div "< All Games" at bounding box center [185, 92] width 55 height 14
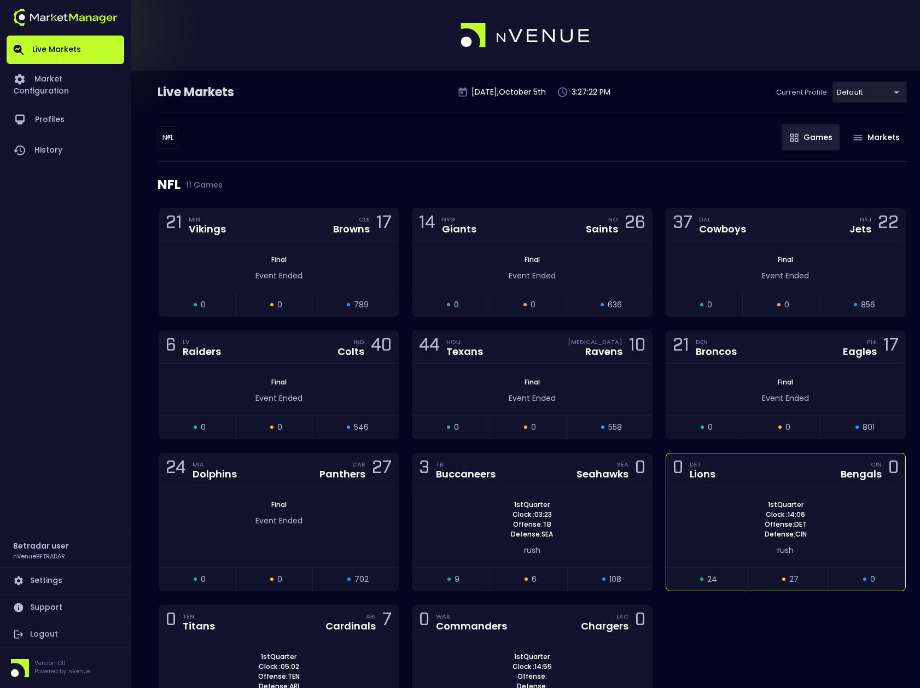
click at [711, 522] on div "1st Quarter Clock : 14:06 Offense: DET Defense: CIN" at bounding box center [786, 519] width 239 height 39
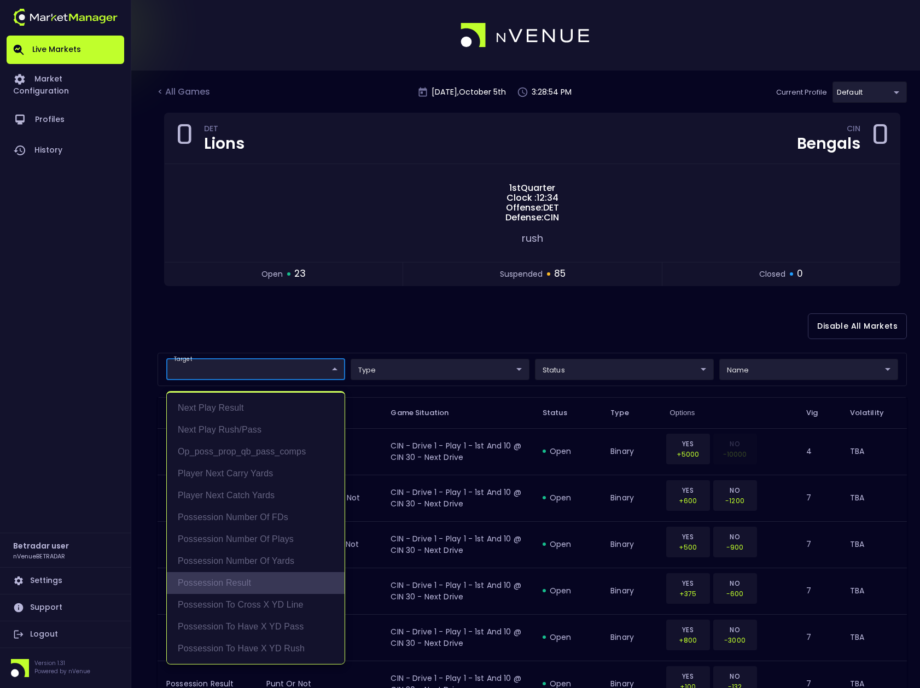
click at [250, 582] on li "Possession Result" at bounding box center [256, 583] width 178 height 22
type input "Possession Result"
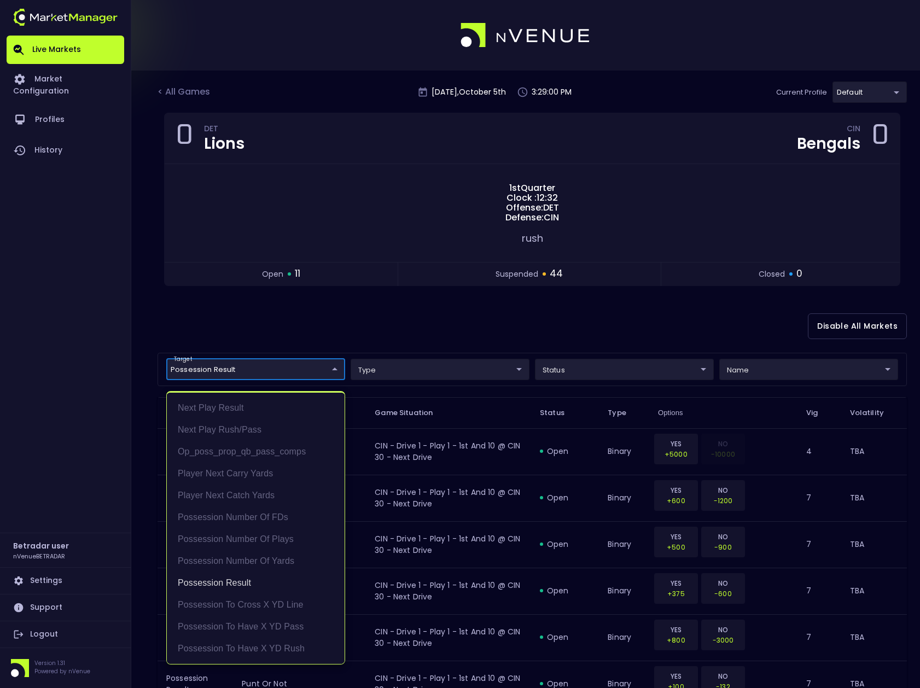
click at [427, 328] on div at bounding box center [460, 344] width 920 height 688
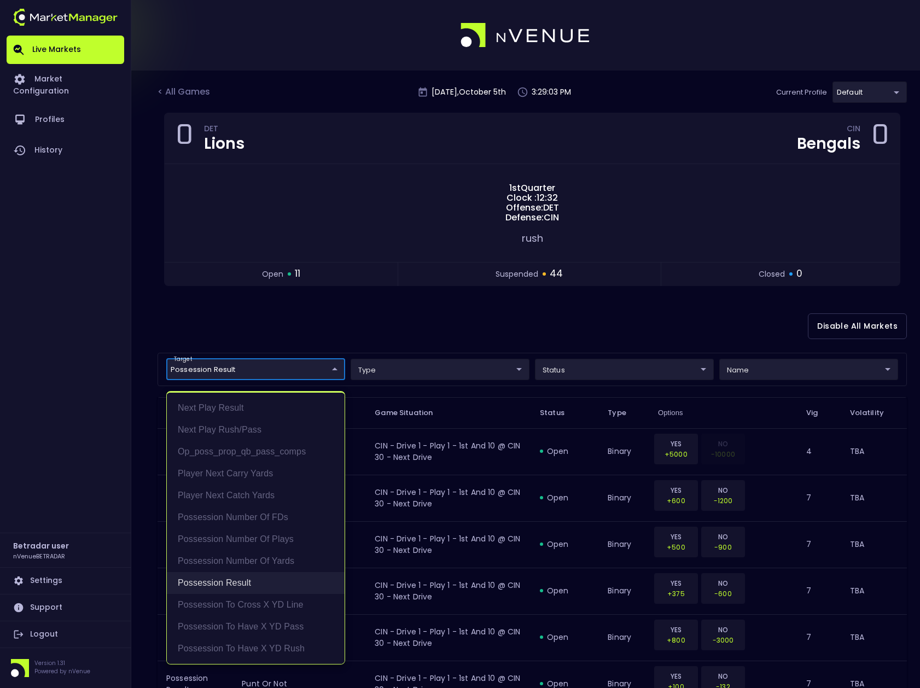
click at [237, 588] on li "Possession Result" at bounding box center [256, 583] width 178 height 22
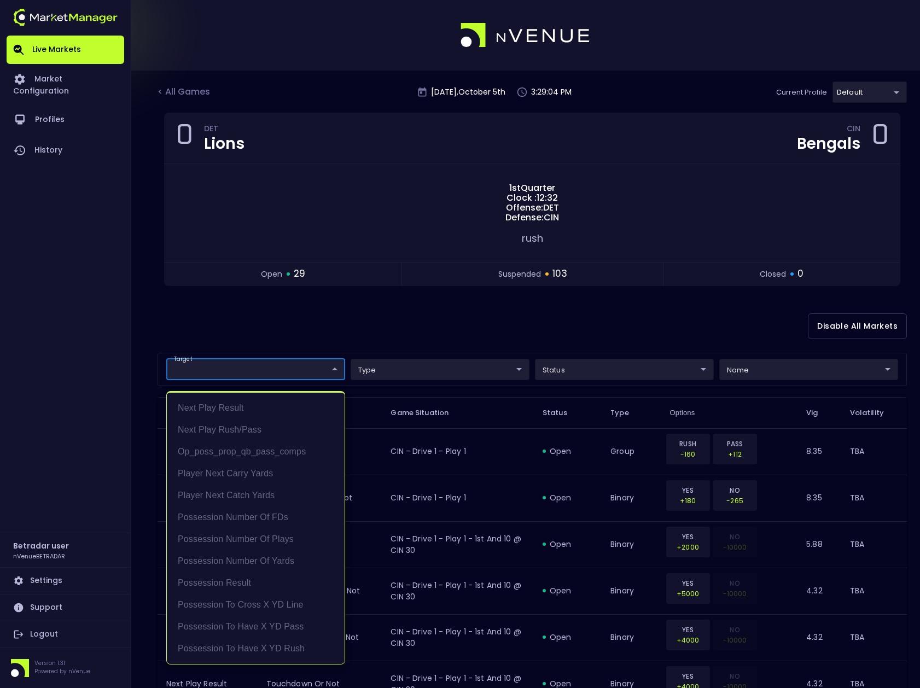
click at [380, 321] on div at bounding box center [460, 344] width 920 height 688
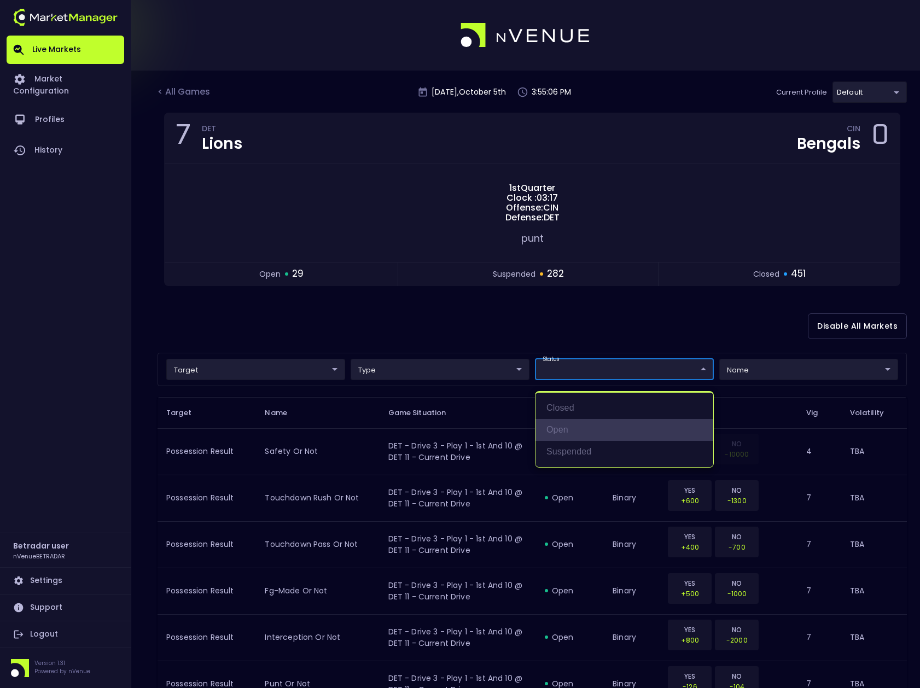
click at [552, 432] on li "open" at bounding box center [625, 430] width 178 height 22
type input "open"
click at [550, 315] on div at bounding box center [460, 344] width 920 height 688
